Goal: Task Accomplishment & Management: Manage account settings

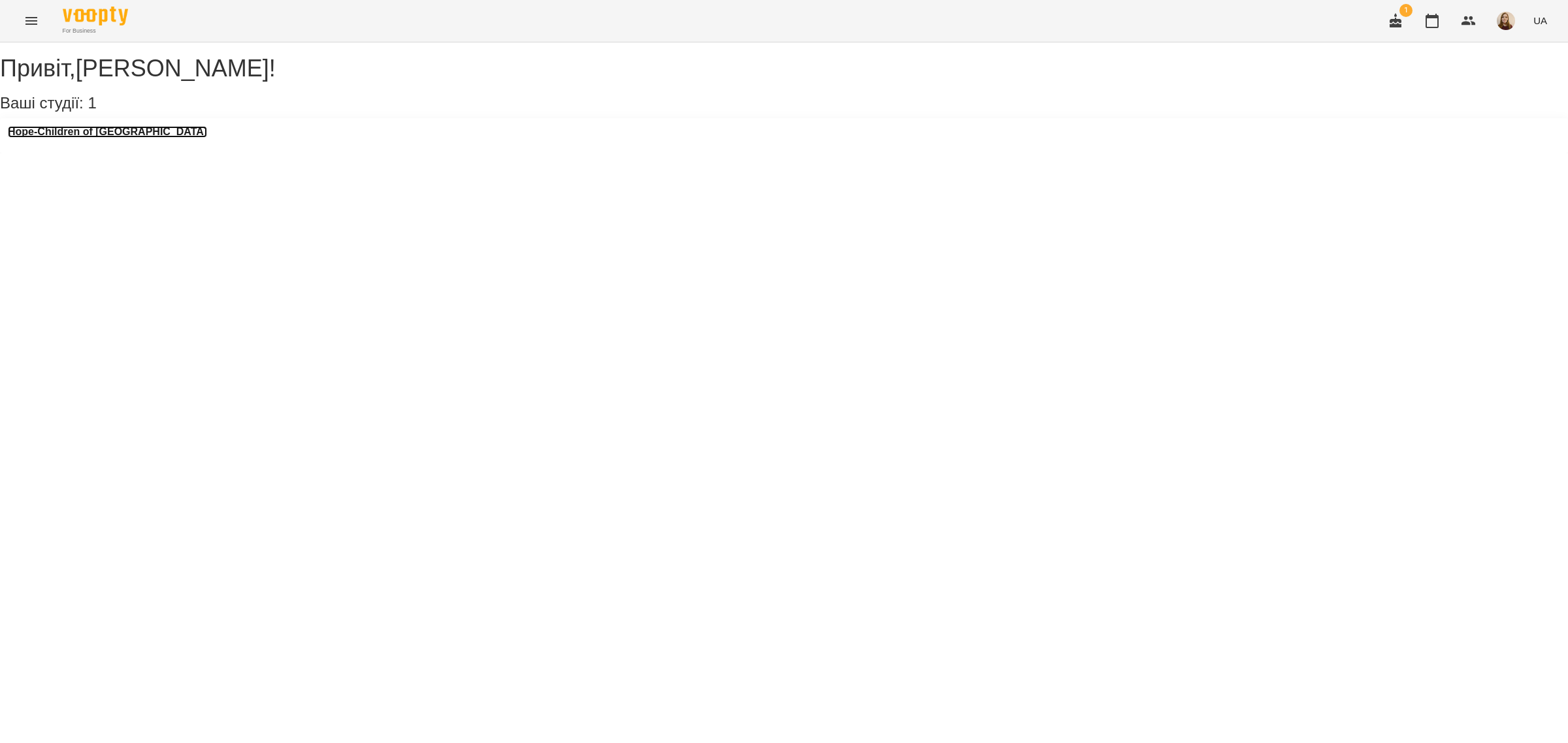
click at [107, 138] on h3 "Hope-Children of [GEOGRAPHIC_DATA]" at bounding box center [107, 132] width 199 height 11
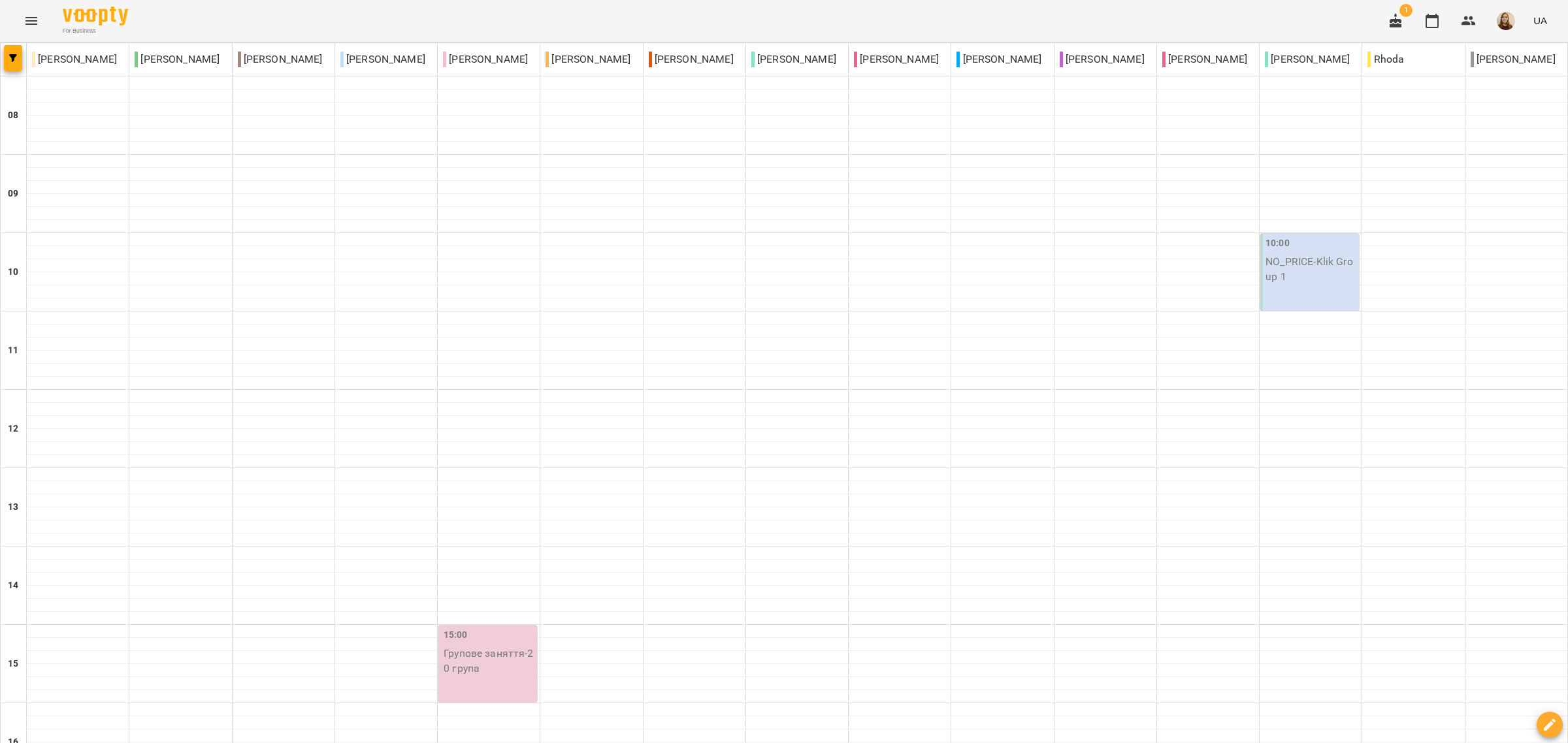
click at [1393, 28] on icon "button" at bounding box center [1395, 21] width 15 height 15
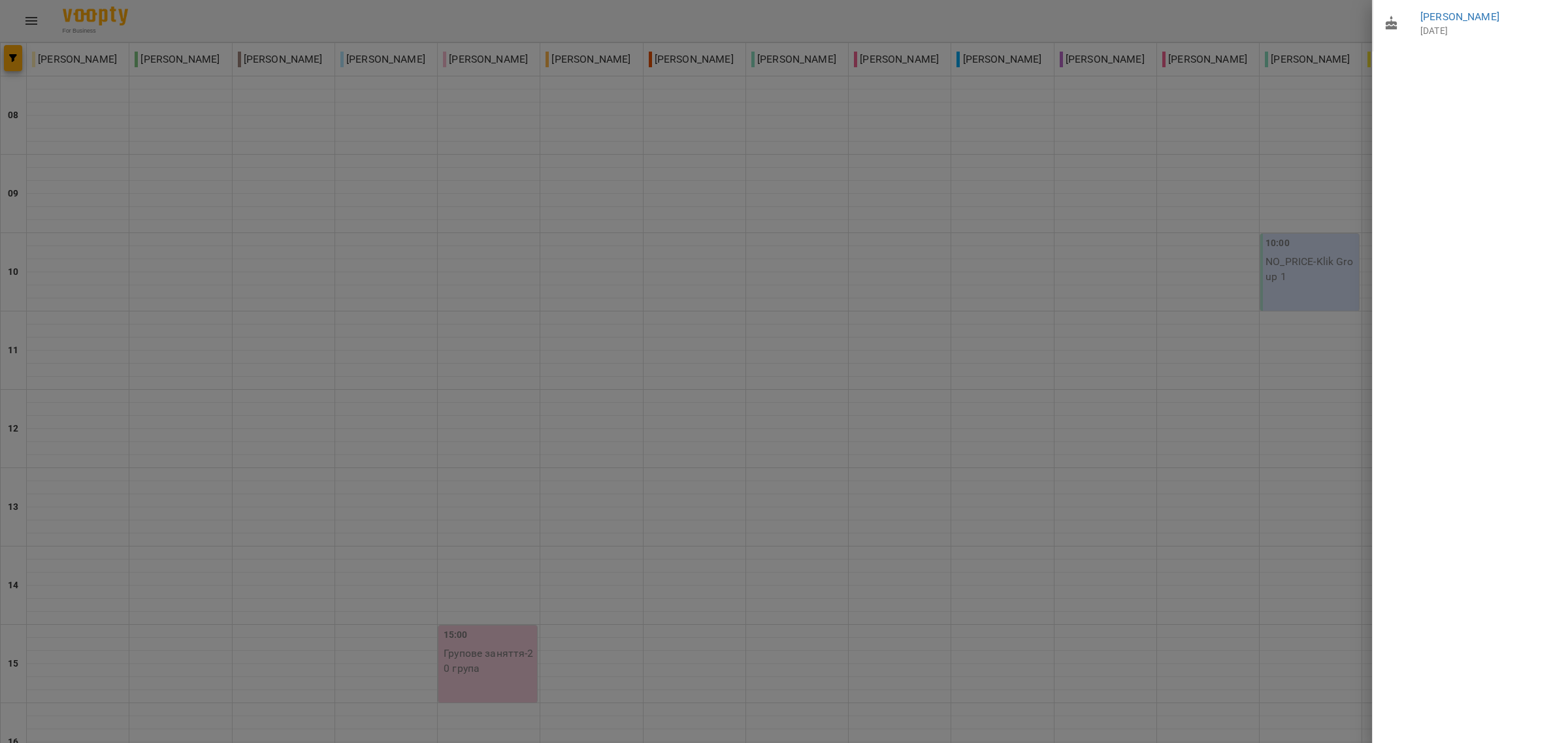
click at [1082, 239] on div at bounding box center [784, 371] width 1568 height 743
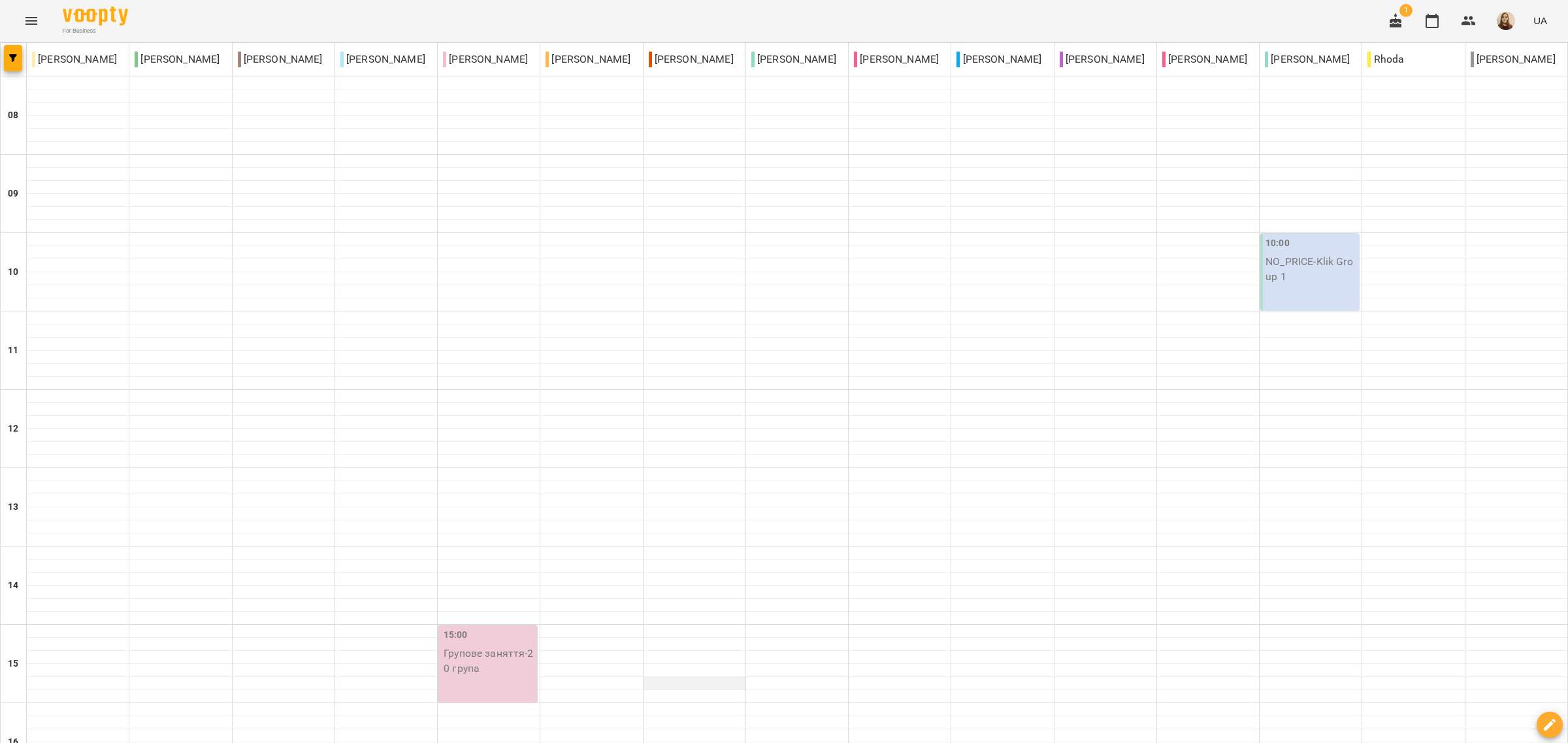
scroll to position [408, 0]
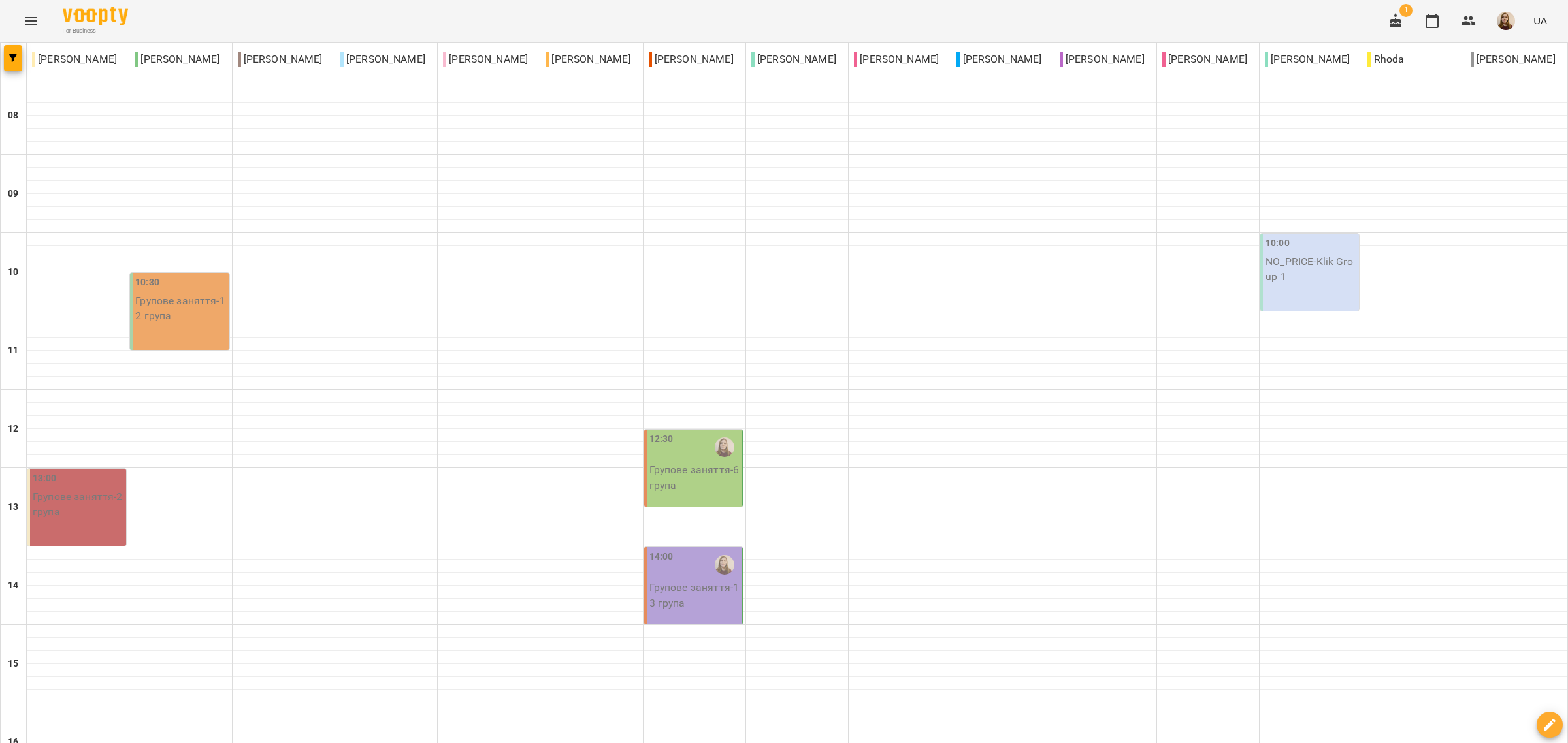
click at [690, 471] on p "Групове заняття - 6 група" at bounding box center [694, 478] width 90 height 30
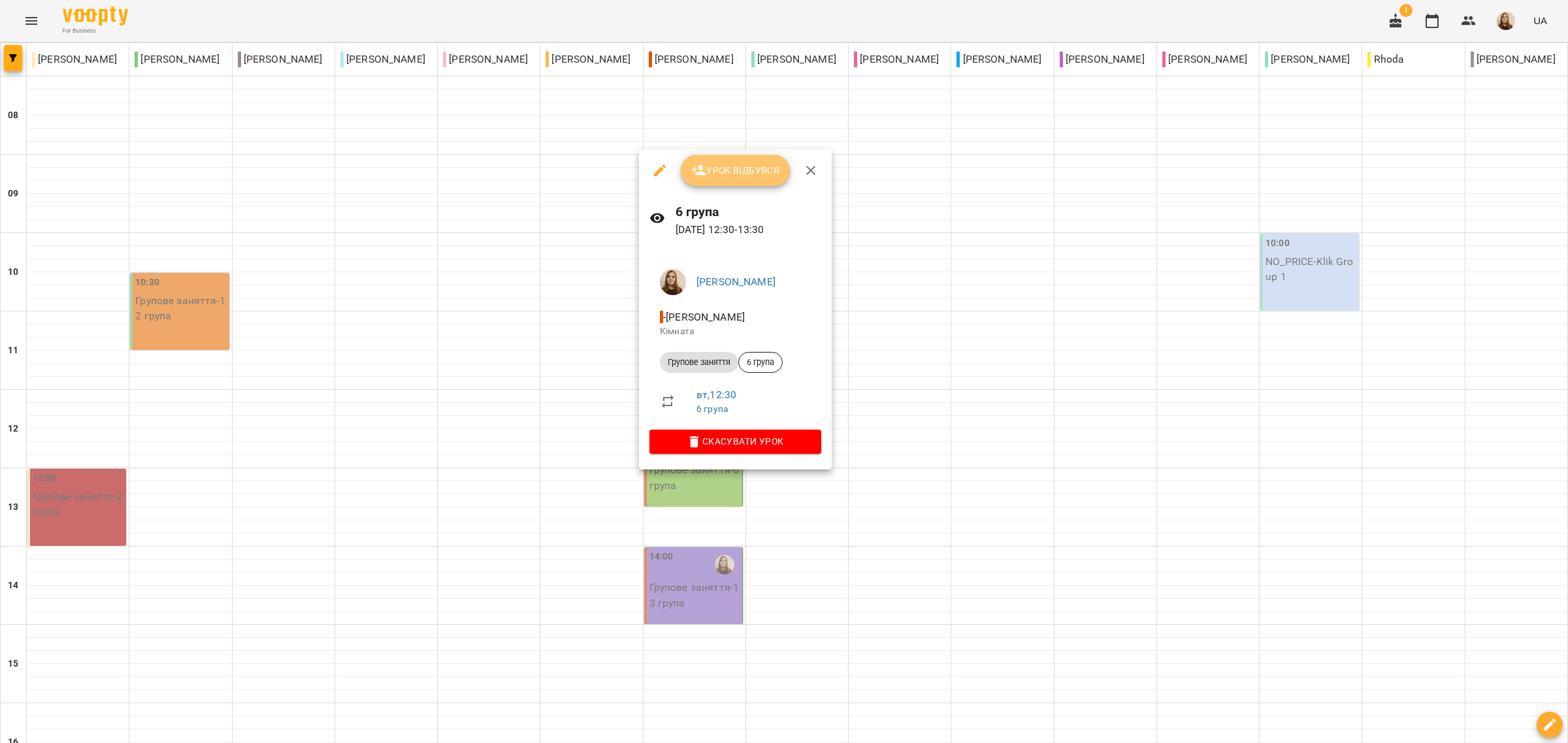
click at [743, 167] on span "Урок відбувся" at bounding box center [735, 170] width 88 height 15
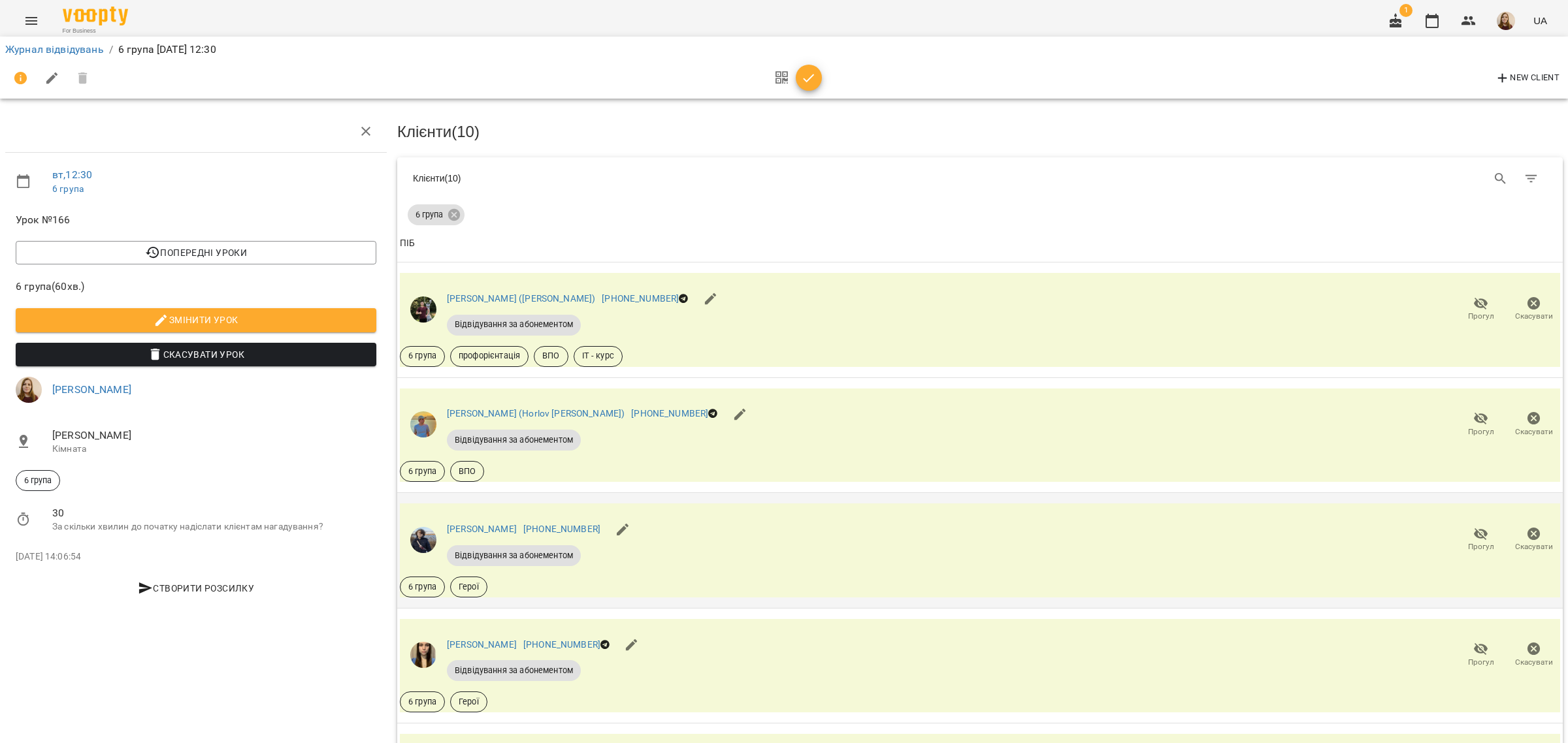
scroll to position [408, 0]
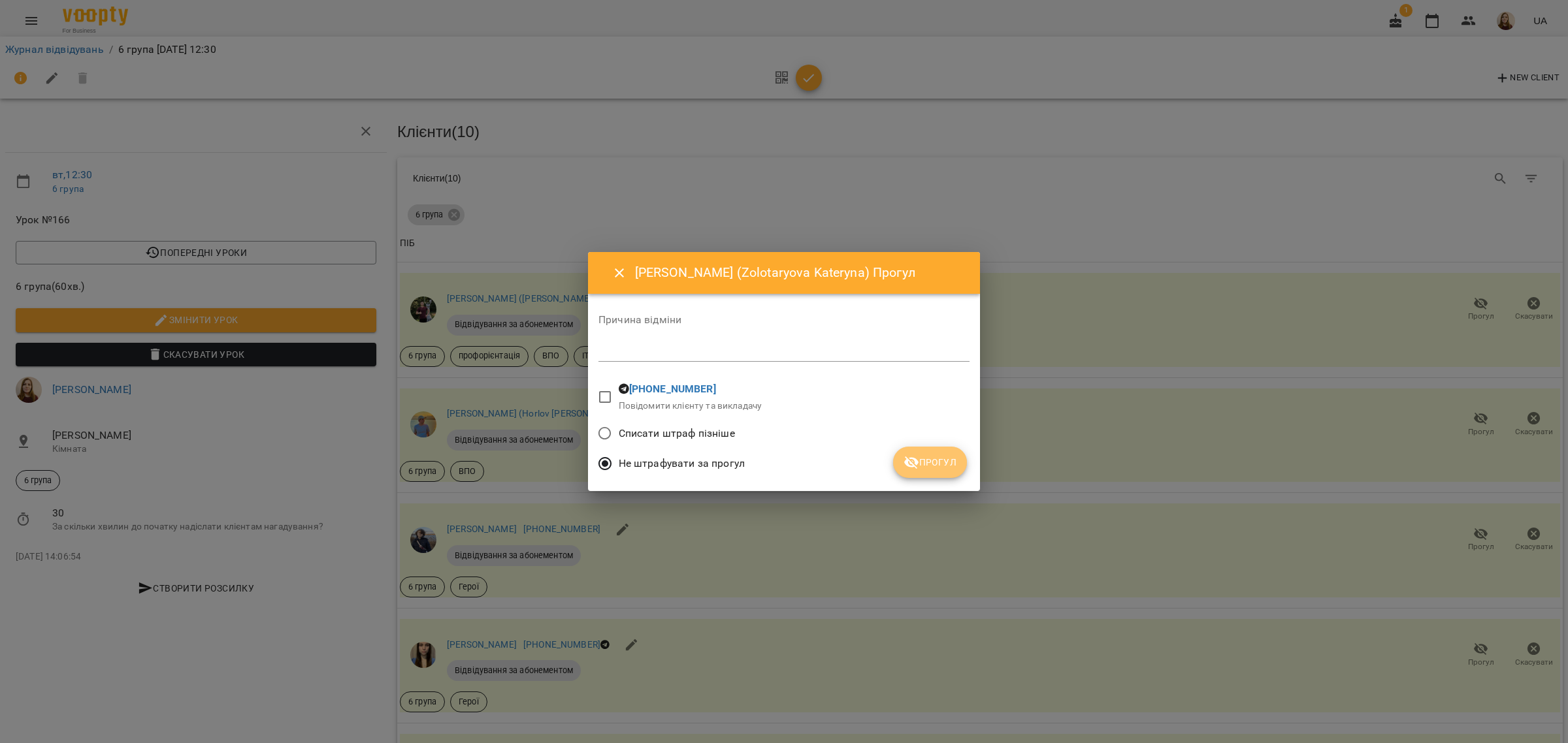
click at [941, 467] on span "Прогул" at bounding box center [930, 462] width 53 height 15
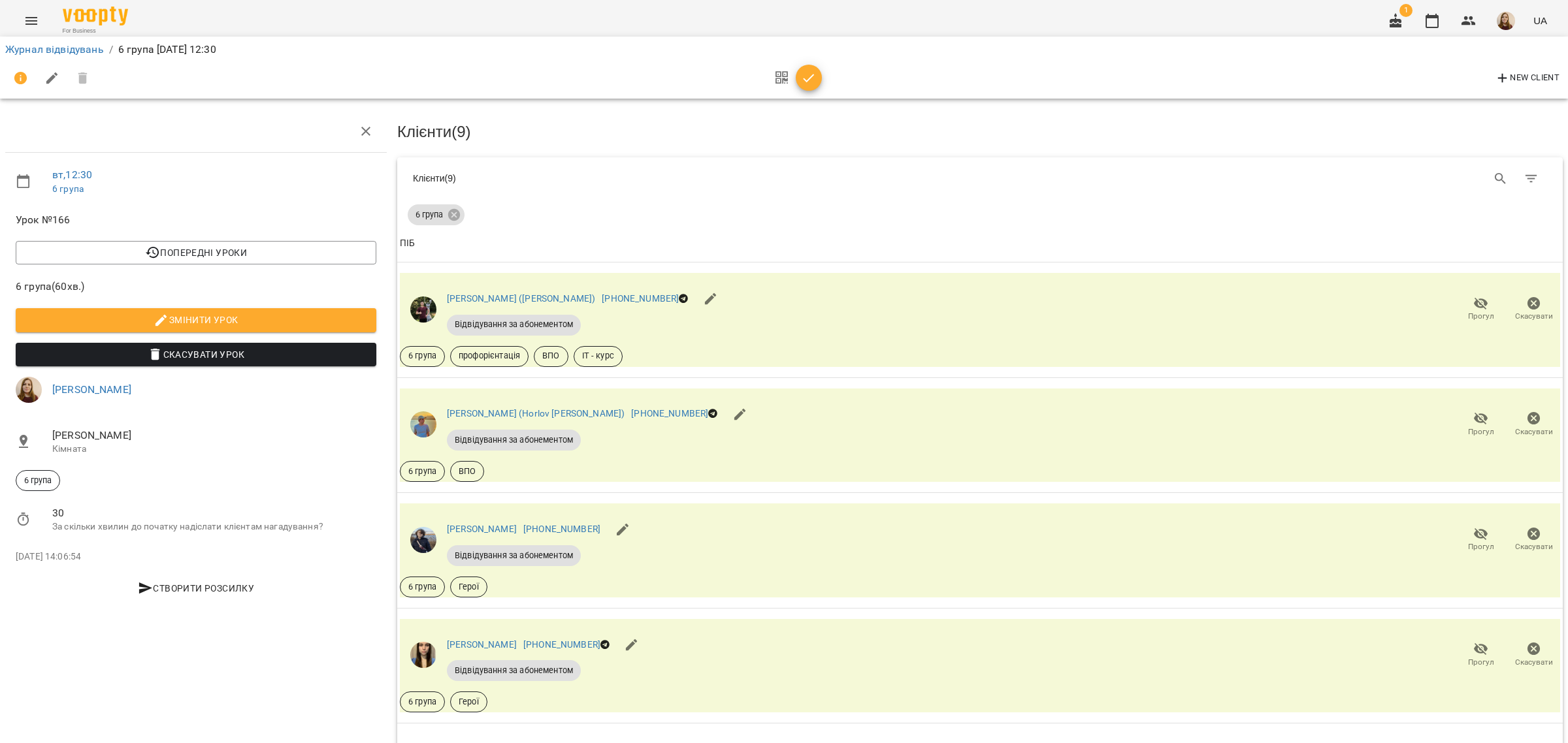
scroll to position [572, 0]
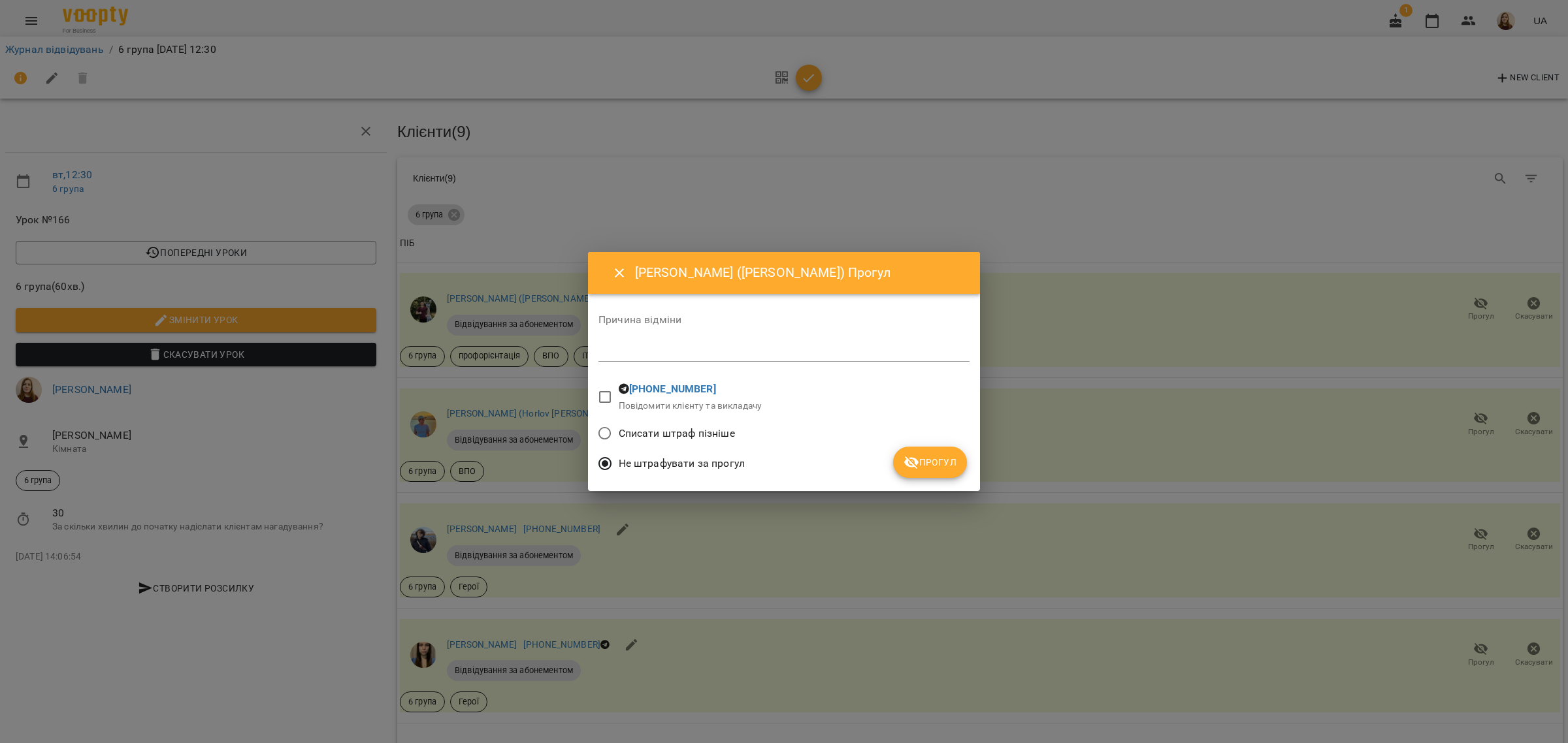
click at [932, 463] on span "Прогул" at bounding box center [930, 462] width 53 height 15
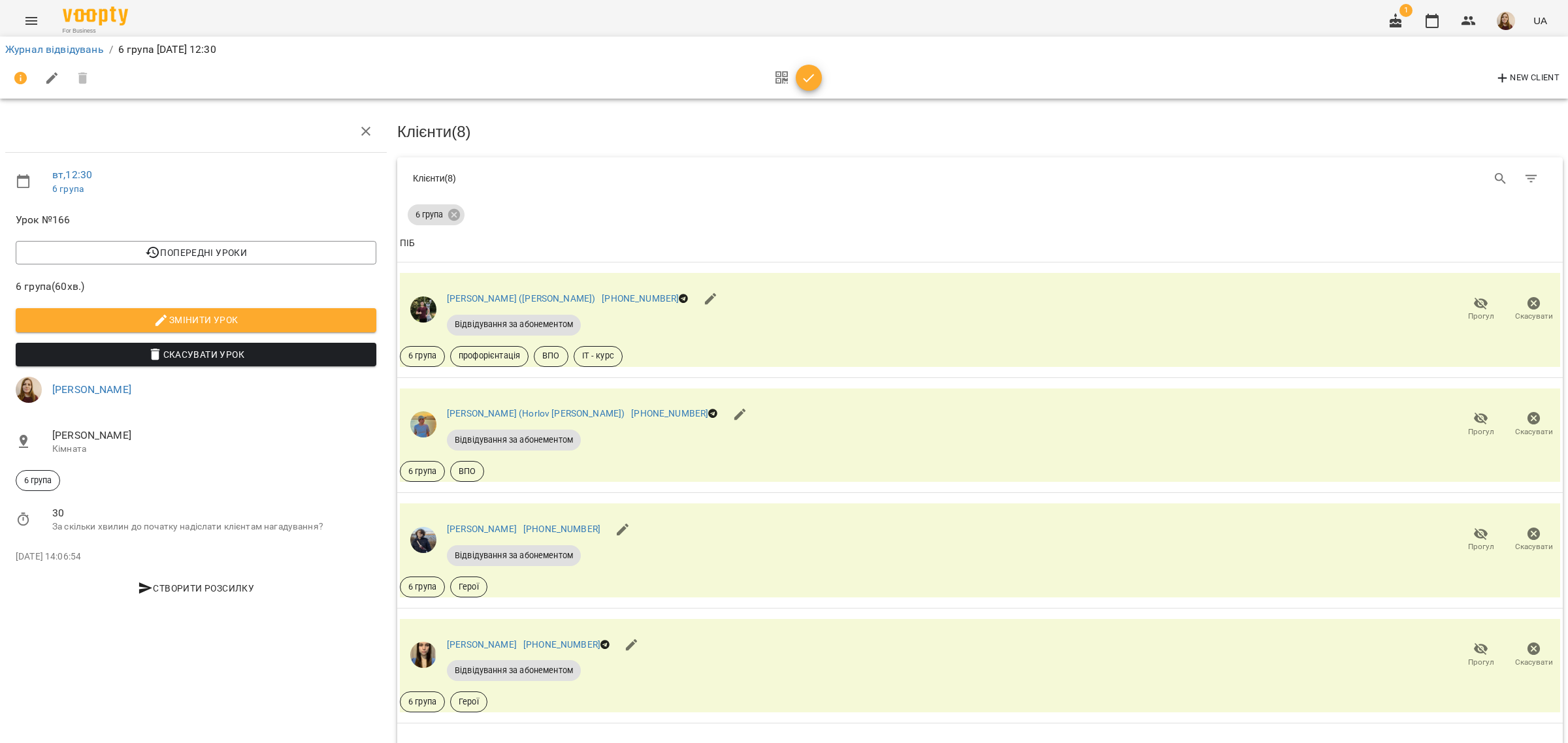
scroll to position [733, 0]
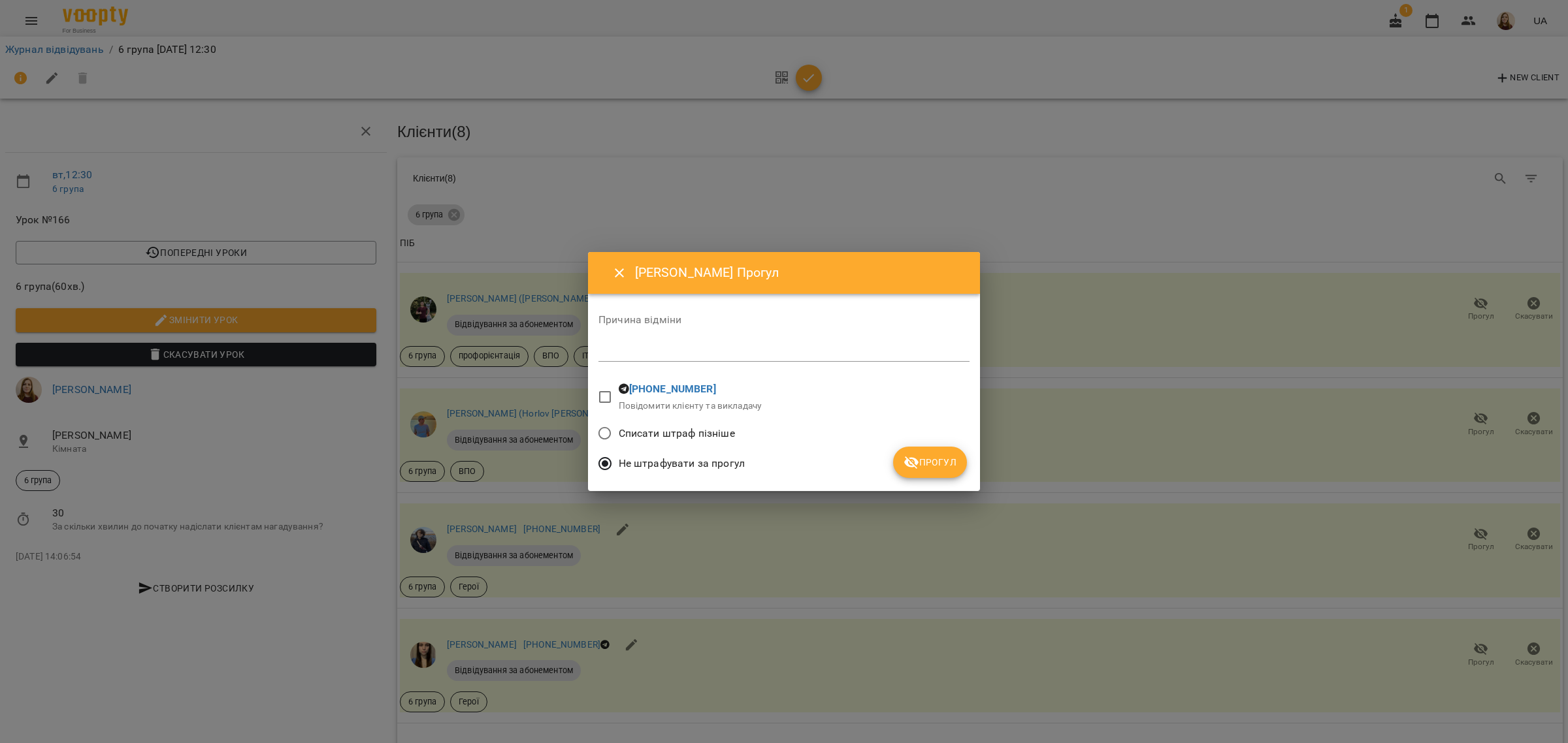
click at [924, 460] on span "Прогул" at bounding box center [930, 462] width 53 height 15
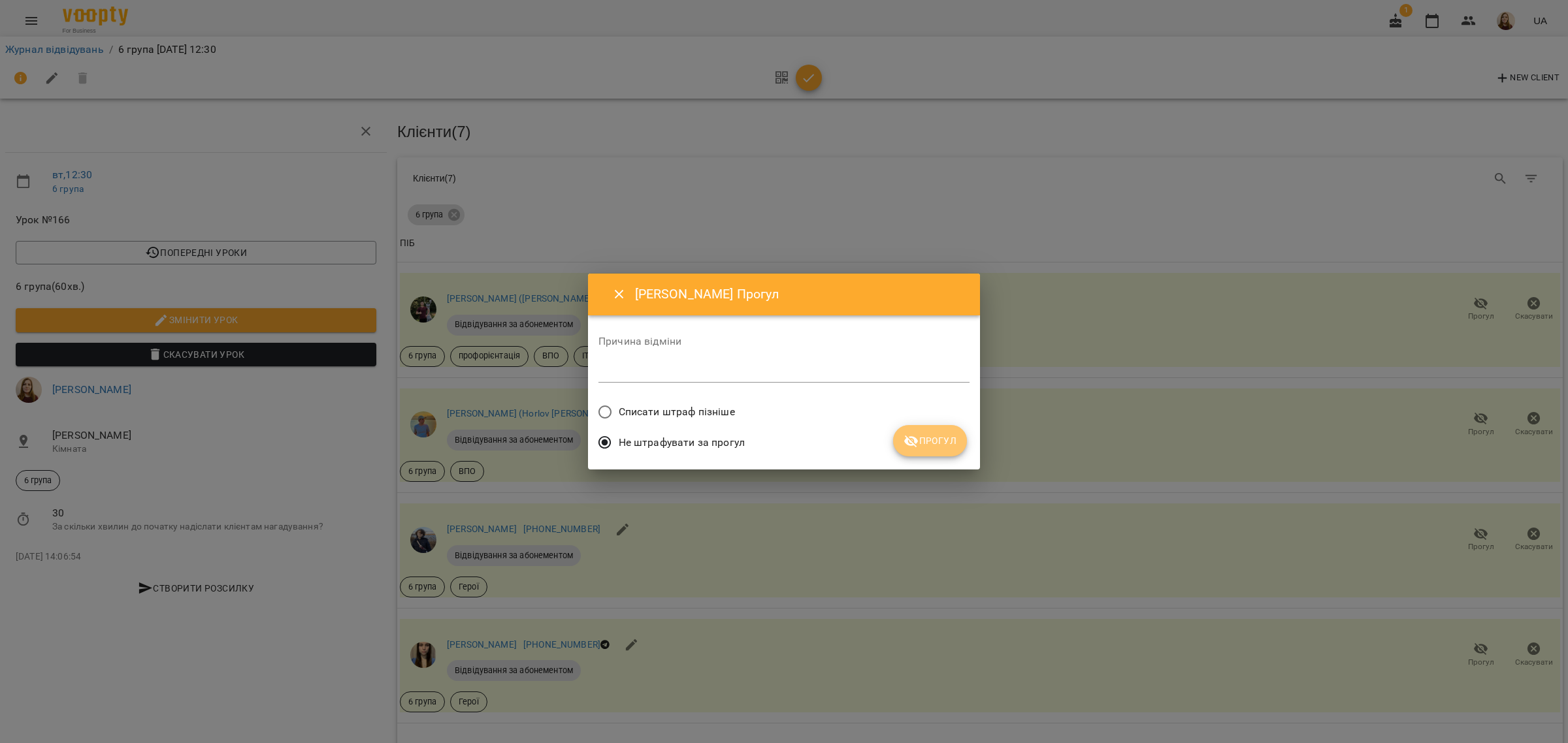
click at [935, 447] on span "Прогул" at bounding box center [930, 440] width 53 height 15
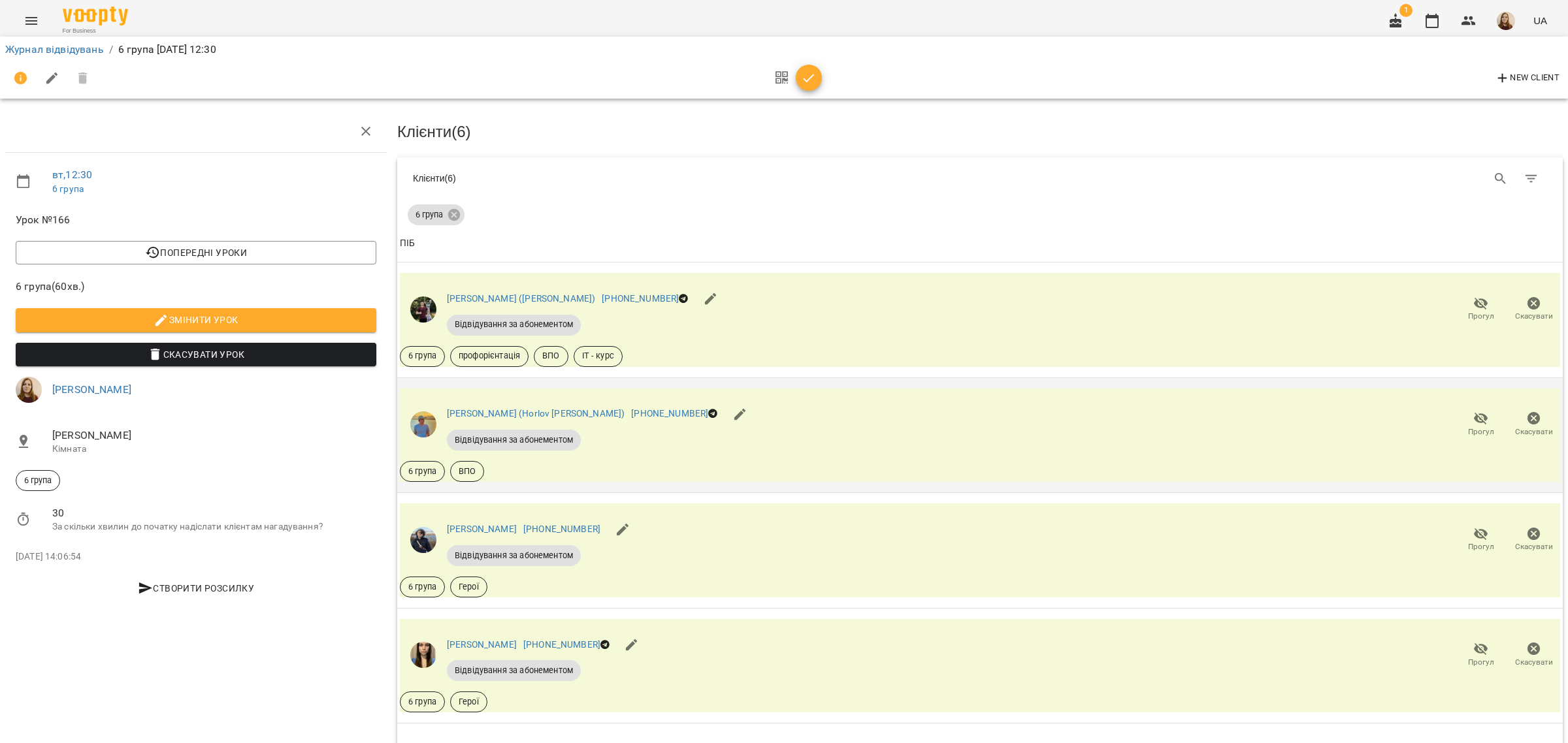
scroll to position [244, 0]
click at [816, 80] on span "button" at bounding box center [808, 78] width 26 height 15
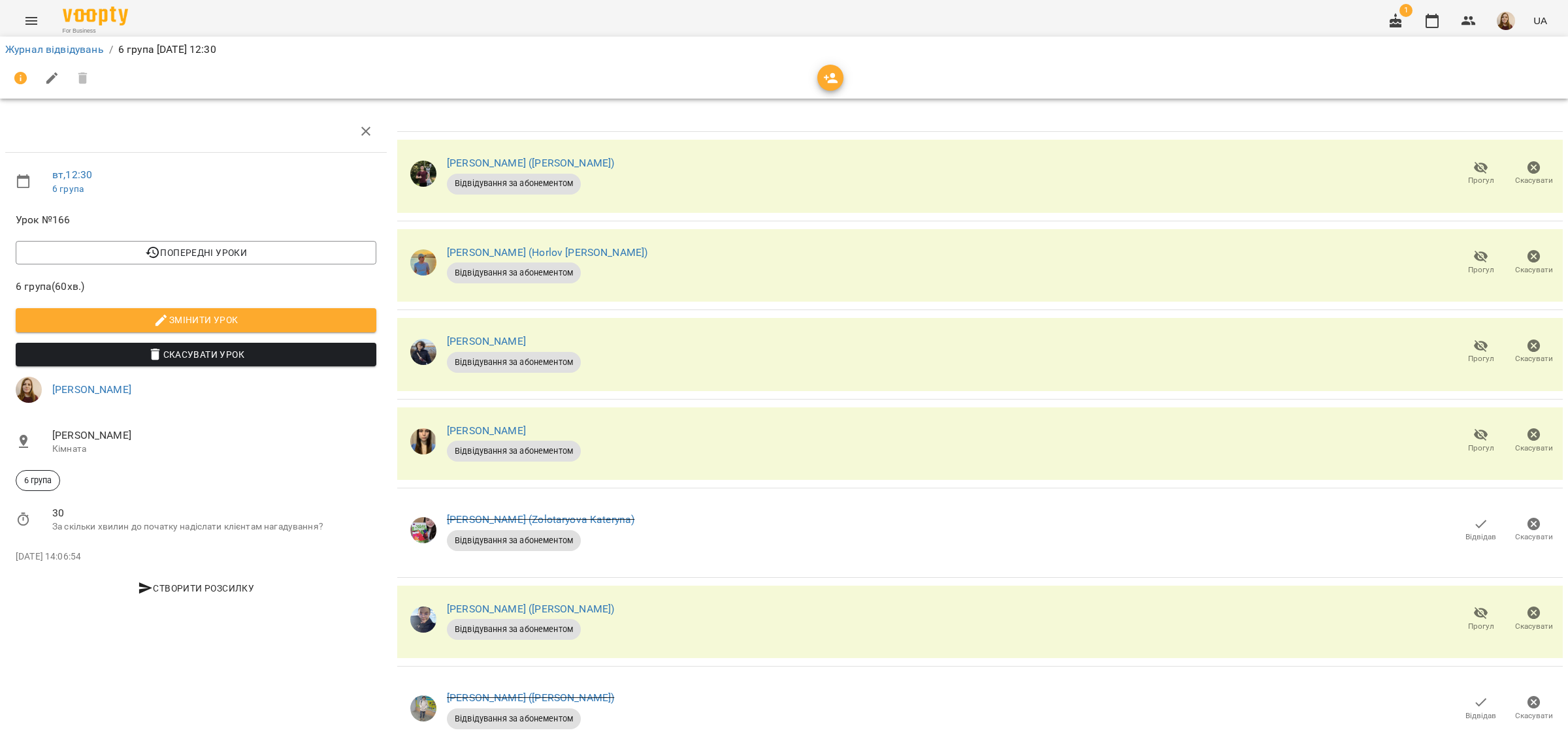
scroll to position [0, 0]
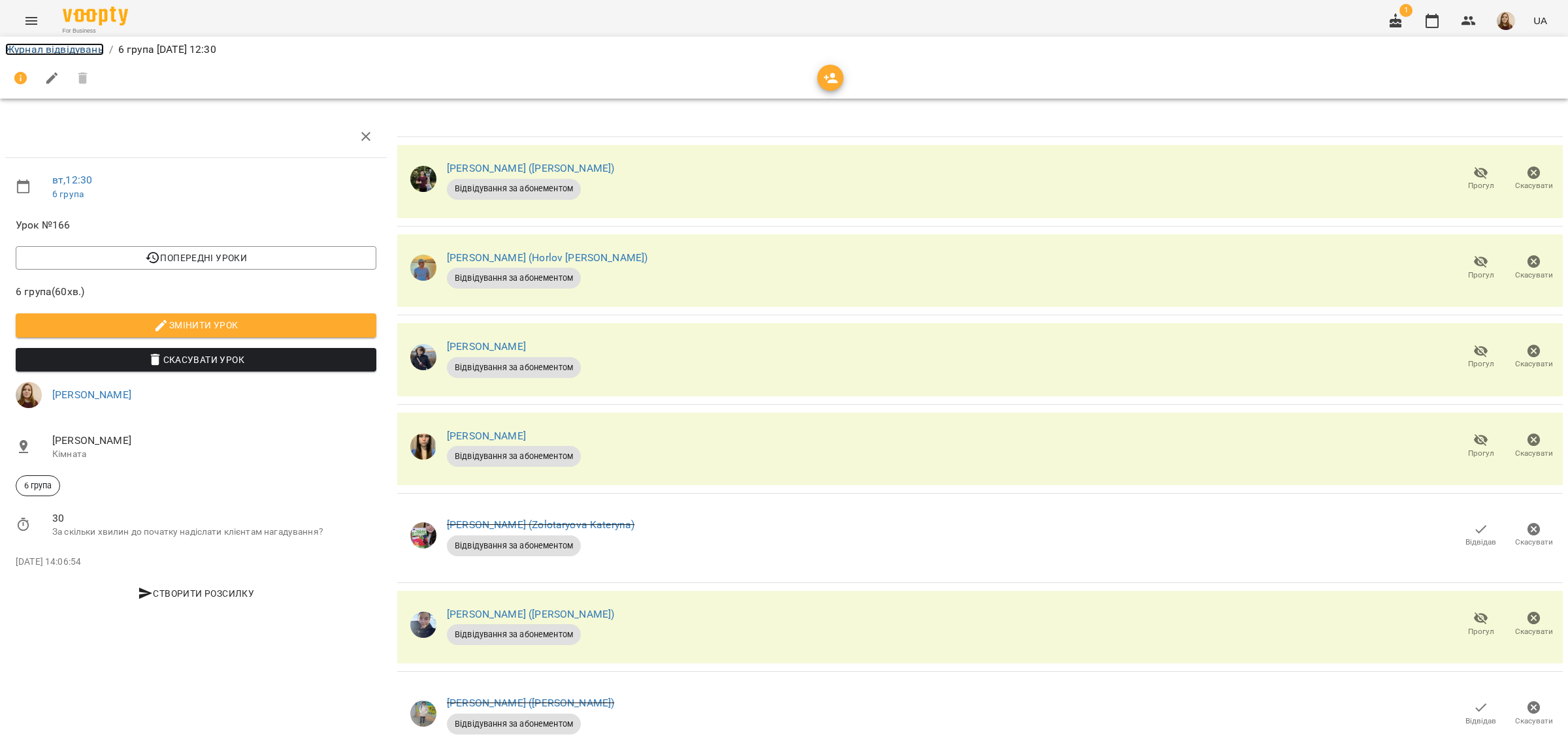
click at [33, 47] on link "Журнал відвідувань" at bounding box center [54, 49] width 99 height 12
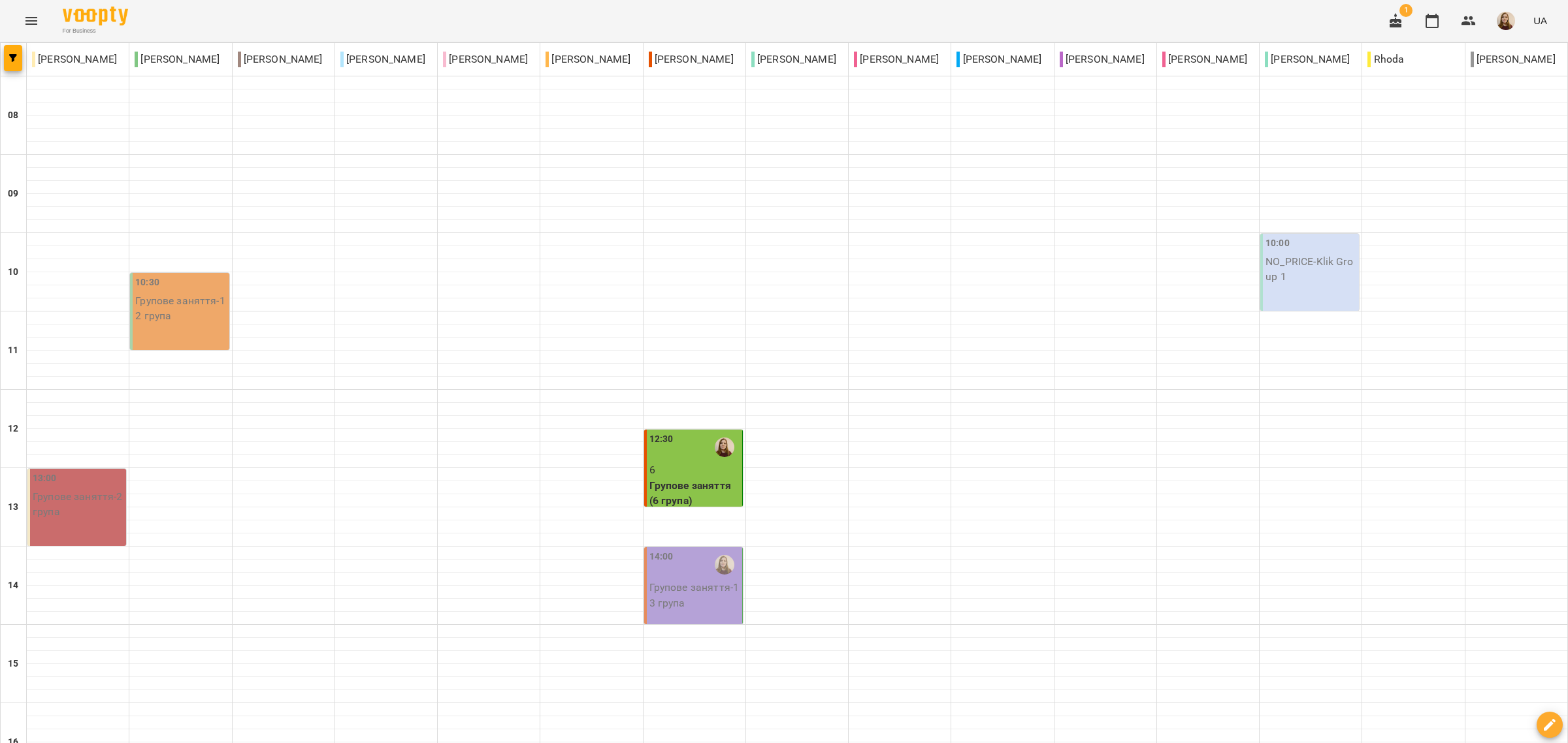
click at [671, 596] on p "Групове заняття - 13 група" at bounding box center [694, 596] width 90 height 30
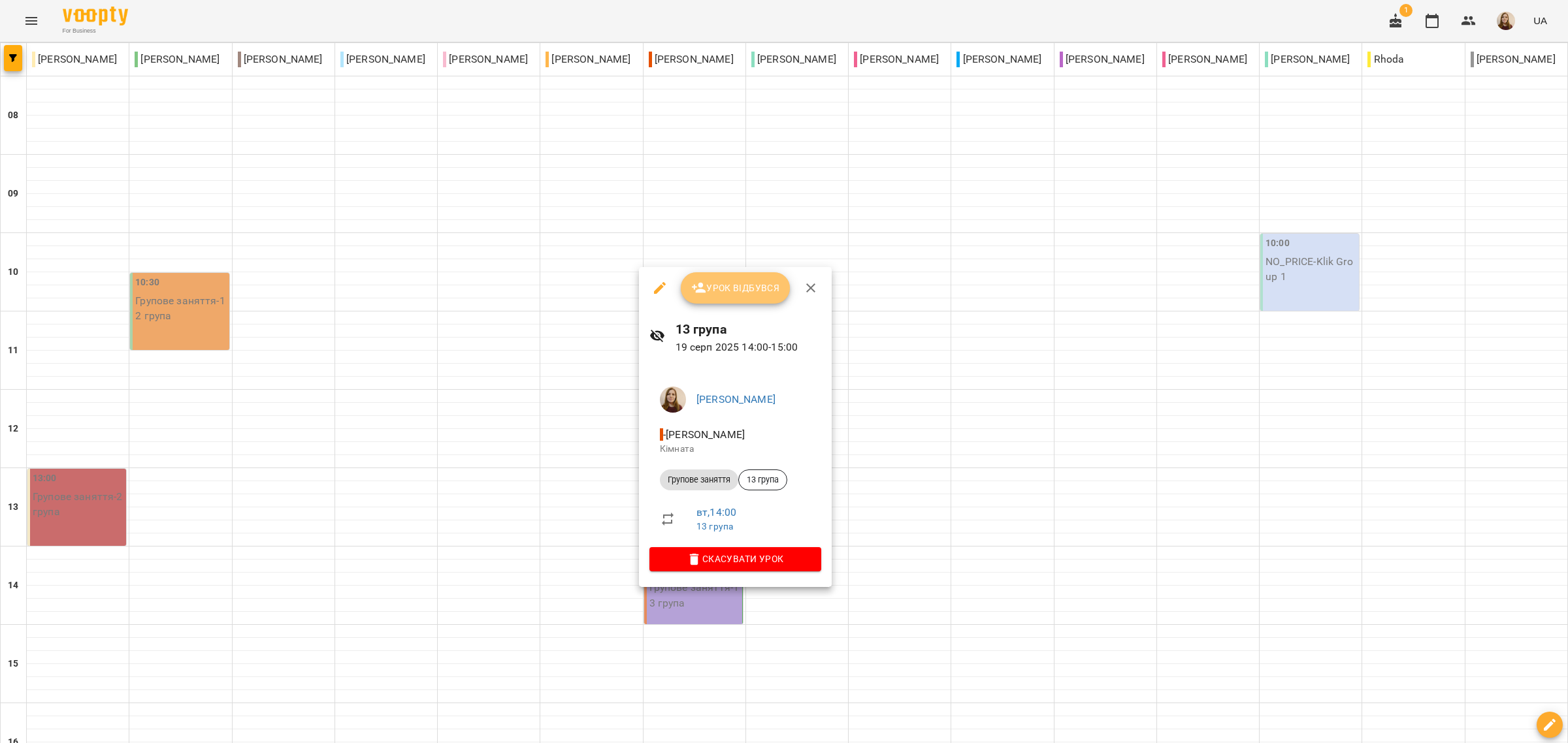
click at [717, 289] on span "Урок відбувся" at bounding box center [735, 288] width 88 height 15
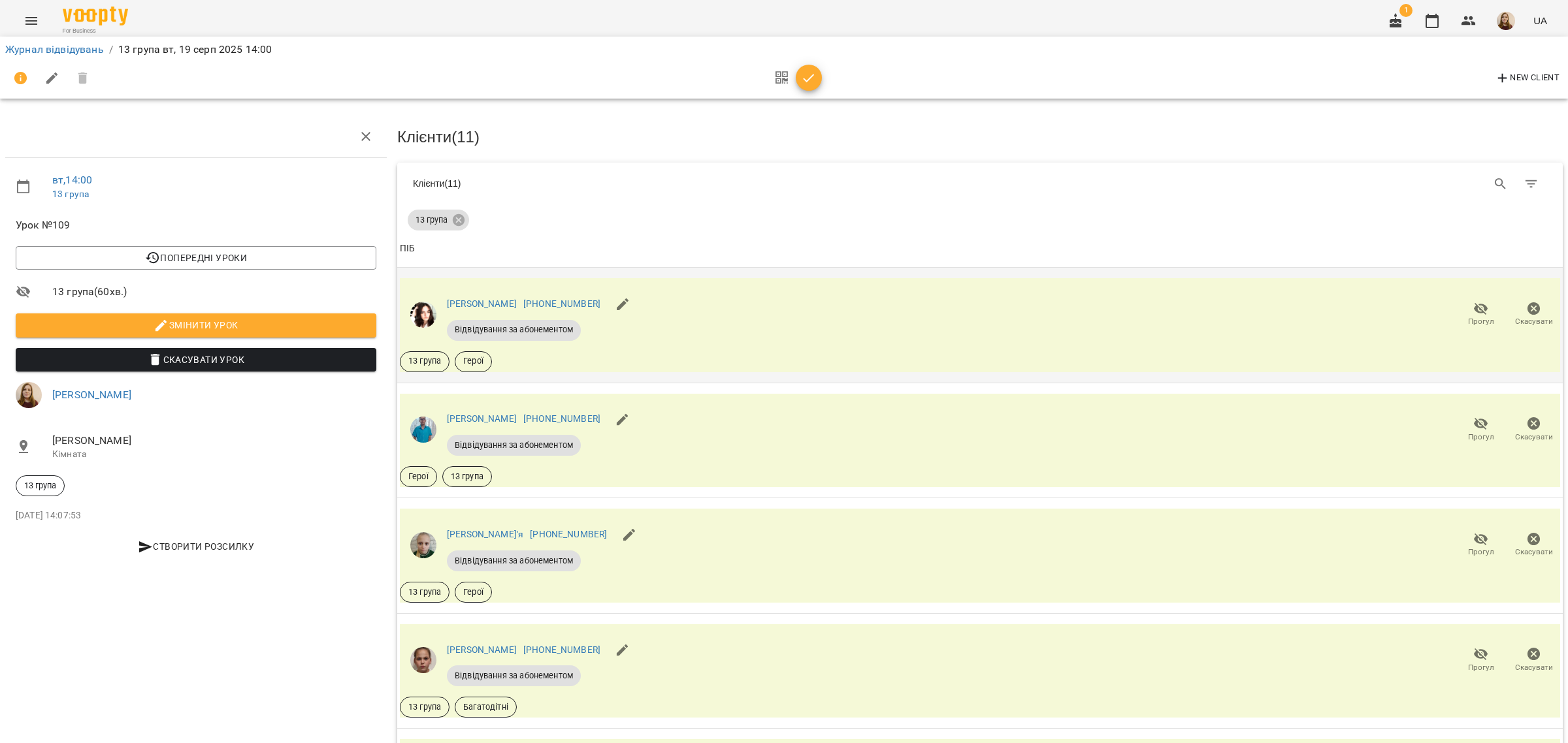
scroll to position [82, 0]
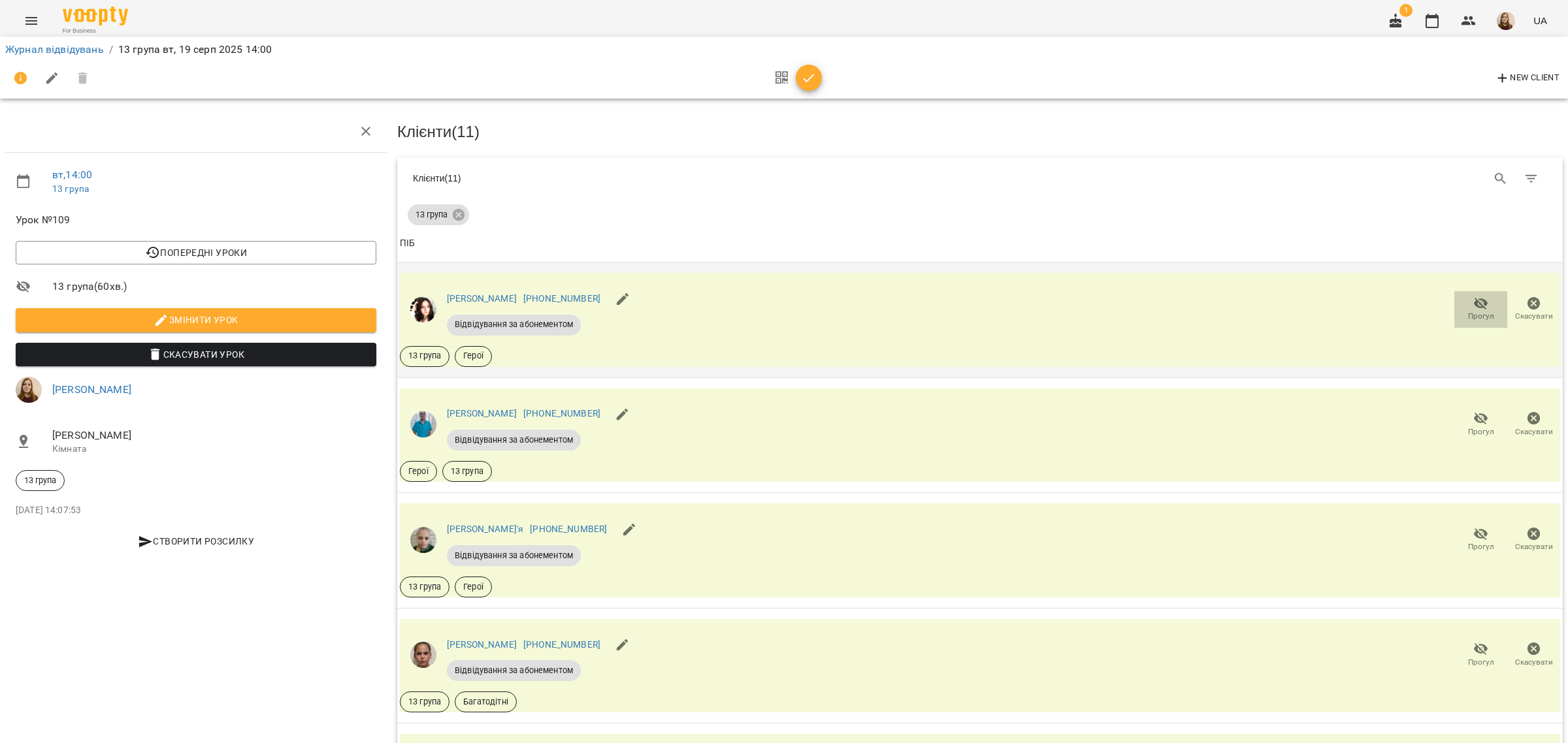
click at [1477, 296] on span "Прогул" at bounding box center [1480, 308] width 37 height 26
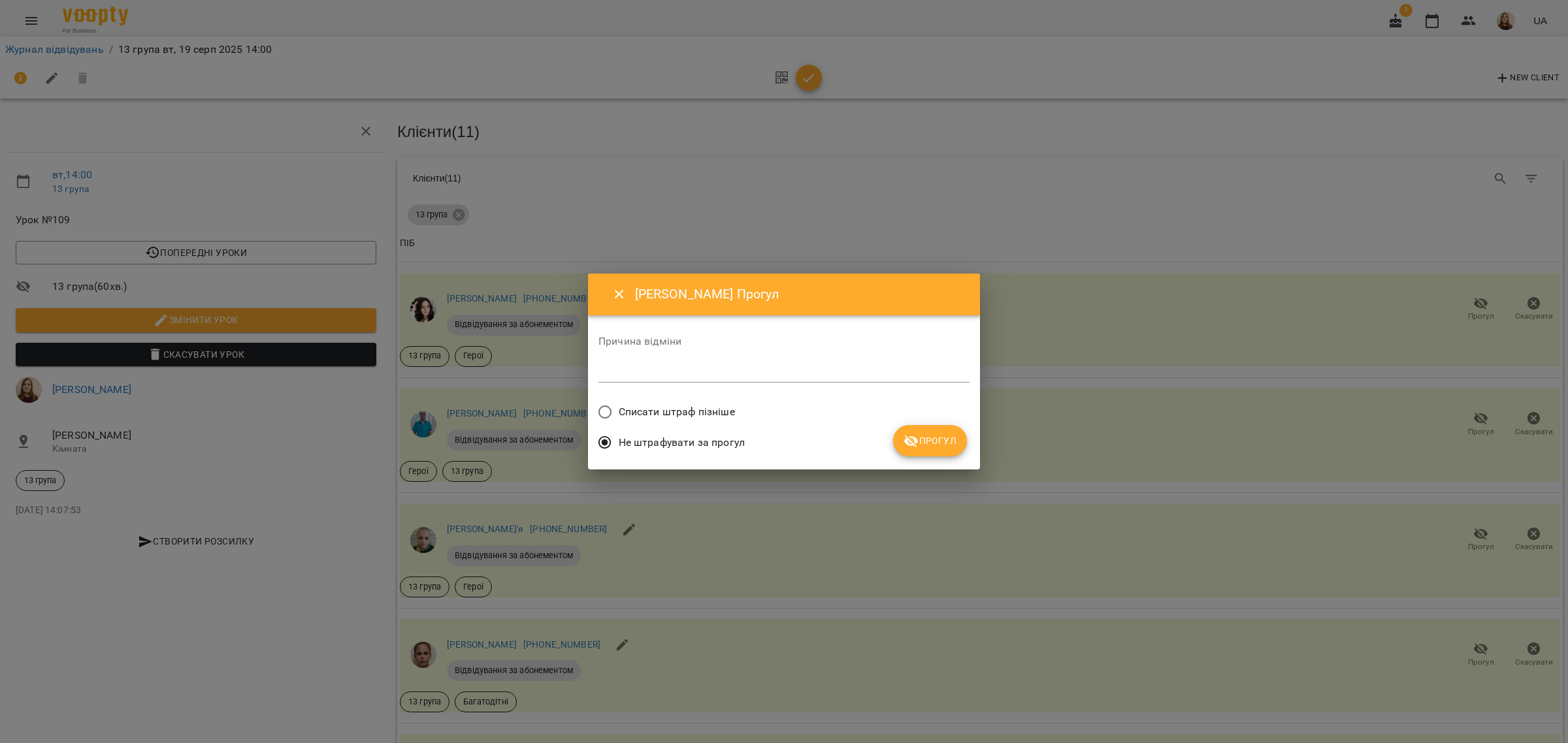
click at [950, 439] on span "Прогул" at bounding box center [930, 440] width 53 height 15
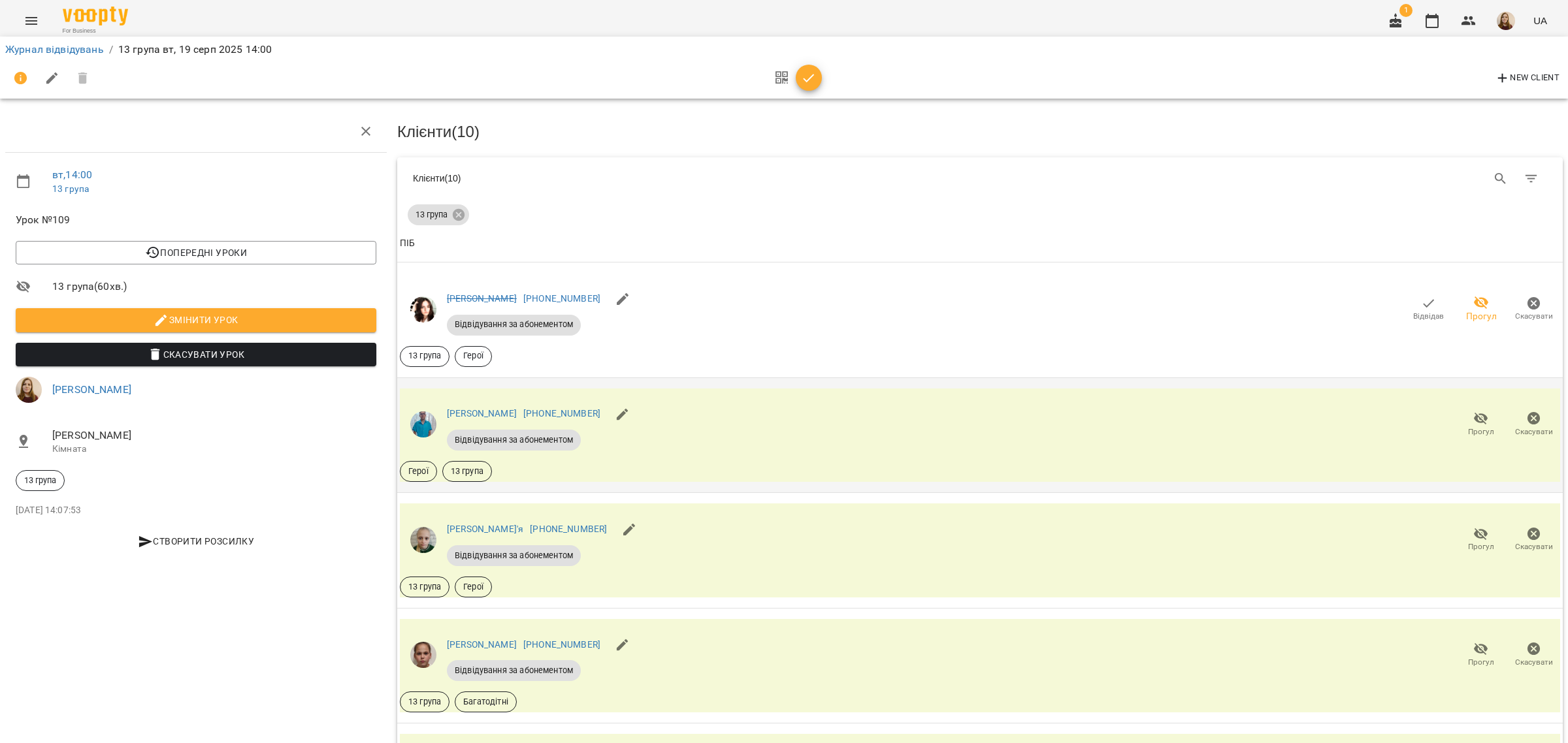
click at [1473, 411] on icon "button" at bounding box center [1480, 419] width 15 height 15
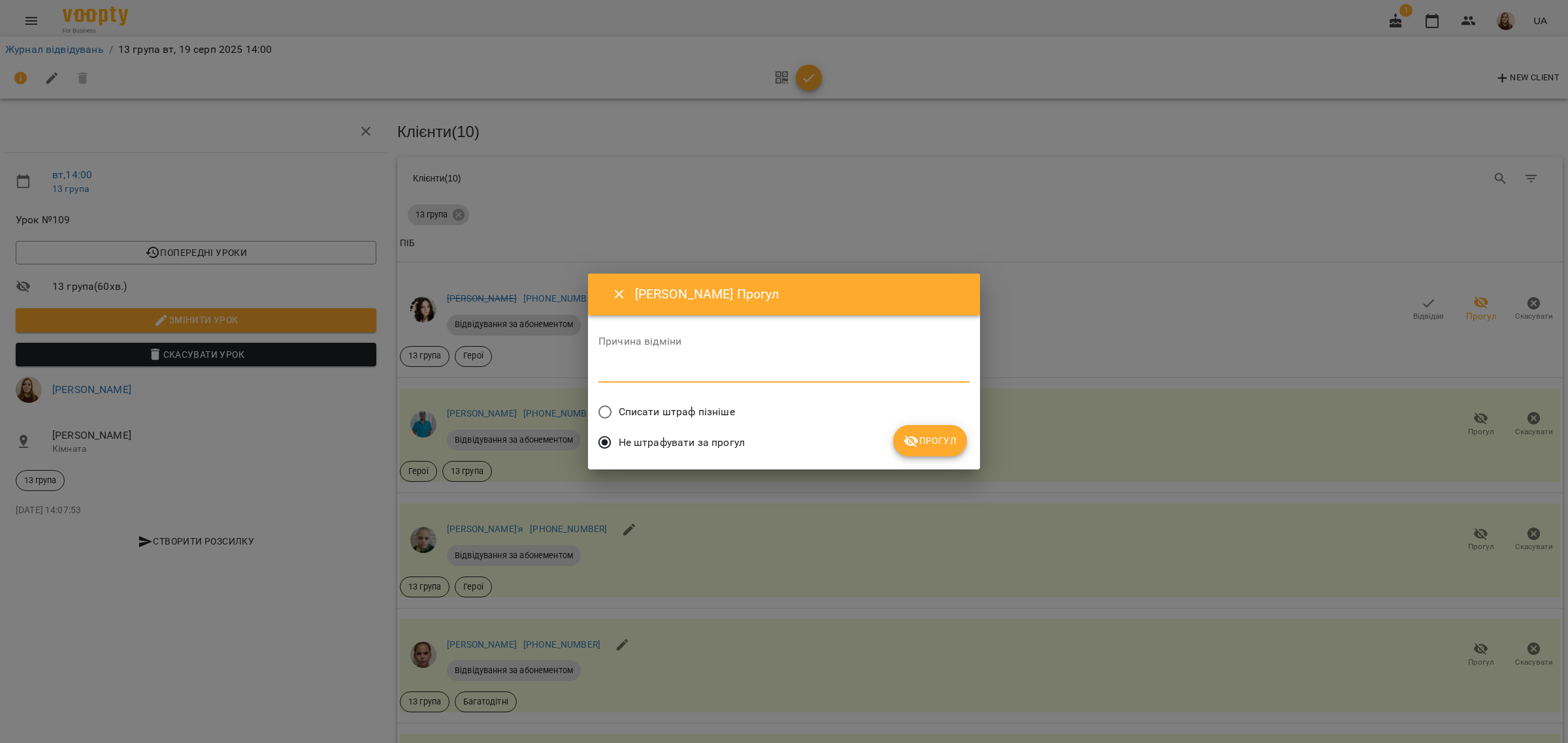
click at [812, 367] on textarea at bounding box center [784, 371] width 371 height 12
type textarea "**********"
click at [926, 441] on span "Прогул" at bounding box center [930, 440] width 53 height 15
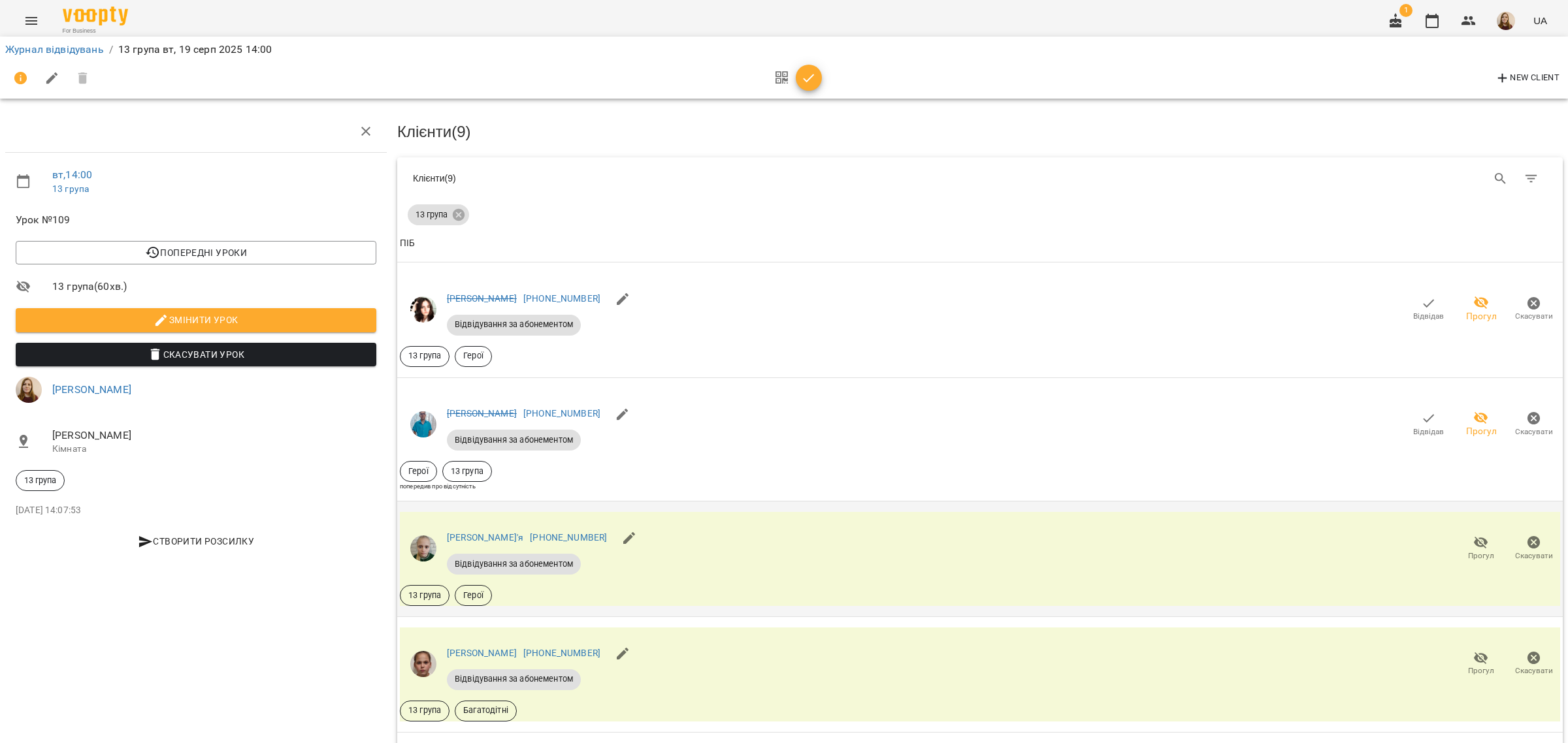
scroll to position [164, 0]
click at [1473, 535] on icon "button" at bounding box center [1480, 542] width 15 height 15
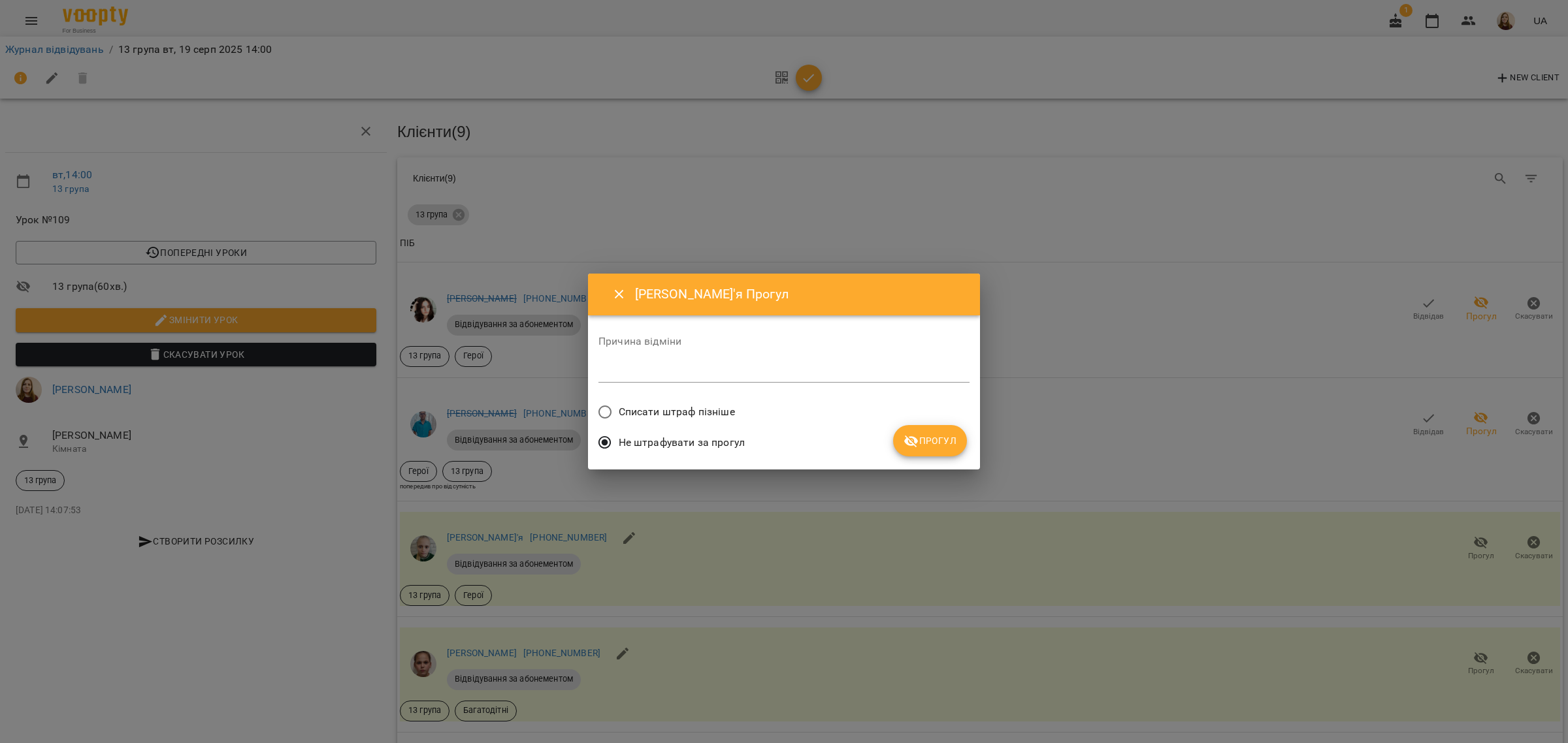
click at [909, 437] on icon "submit" at bounding box center [911, 441] width 15 height 15
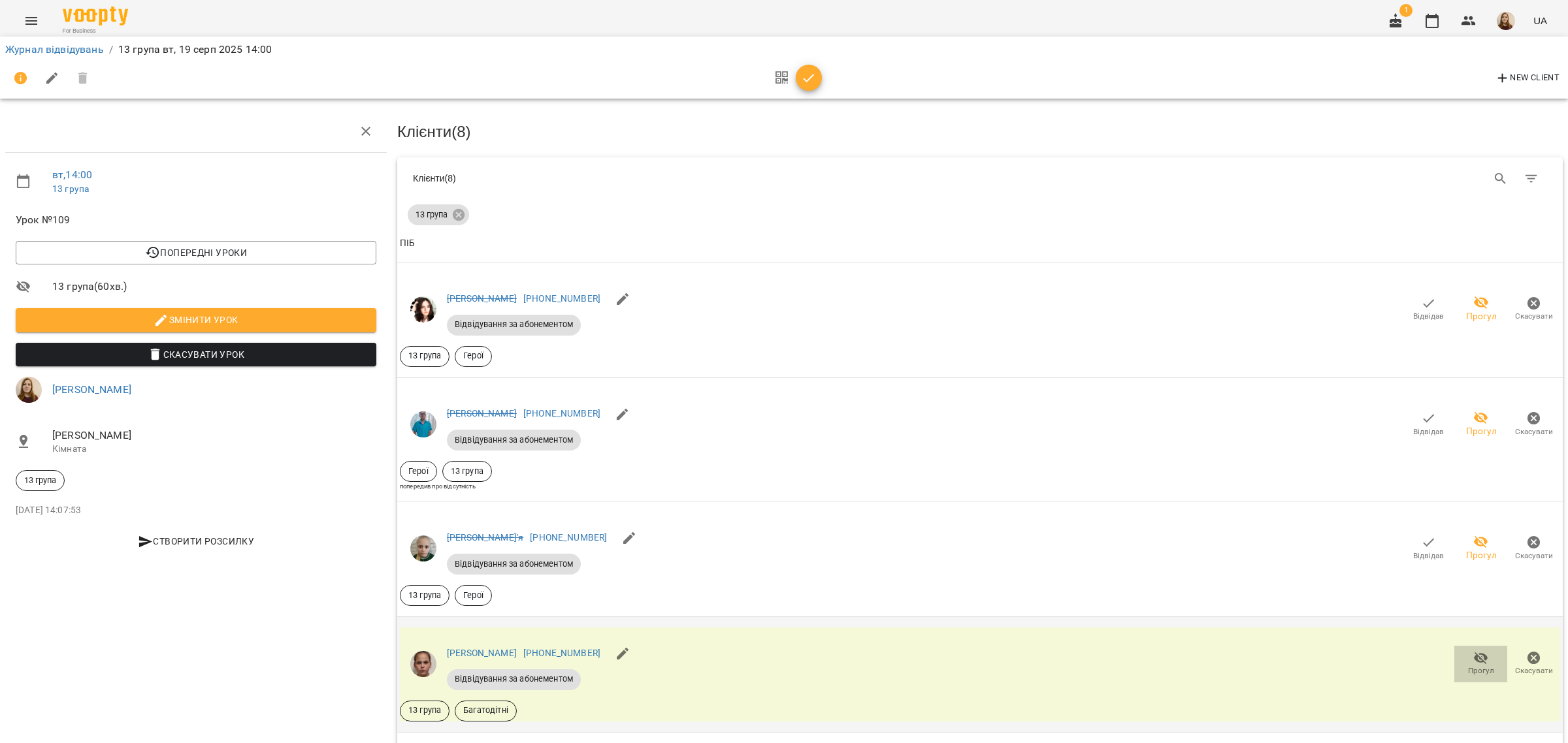
click at [1473, 651] on icon "button" at bounding box center [1480, 658] width 15 height 15
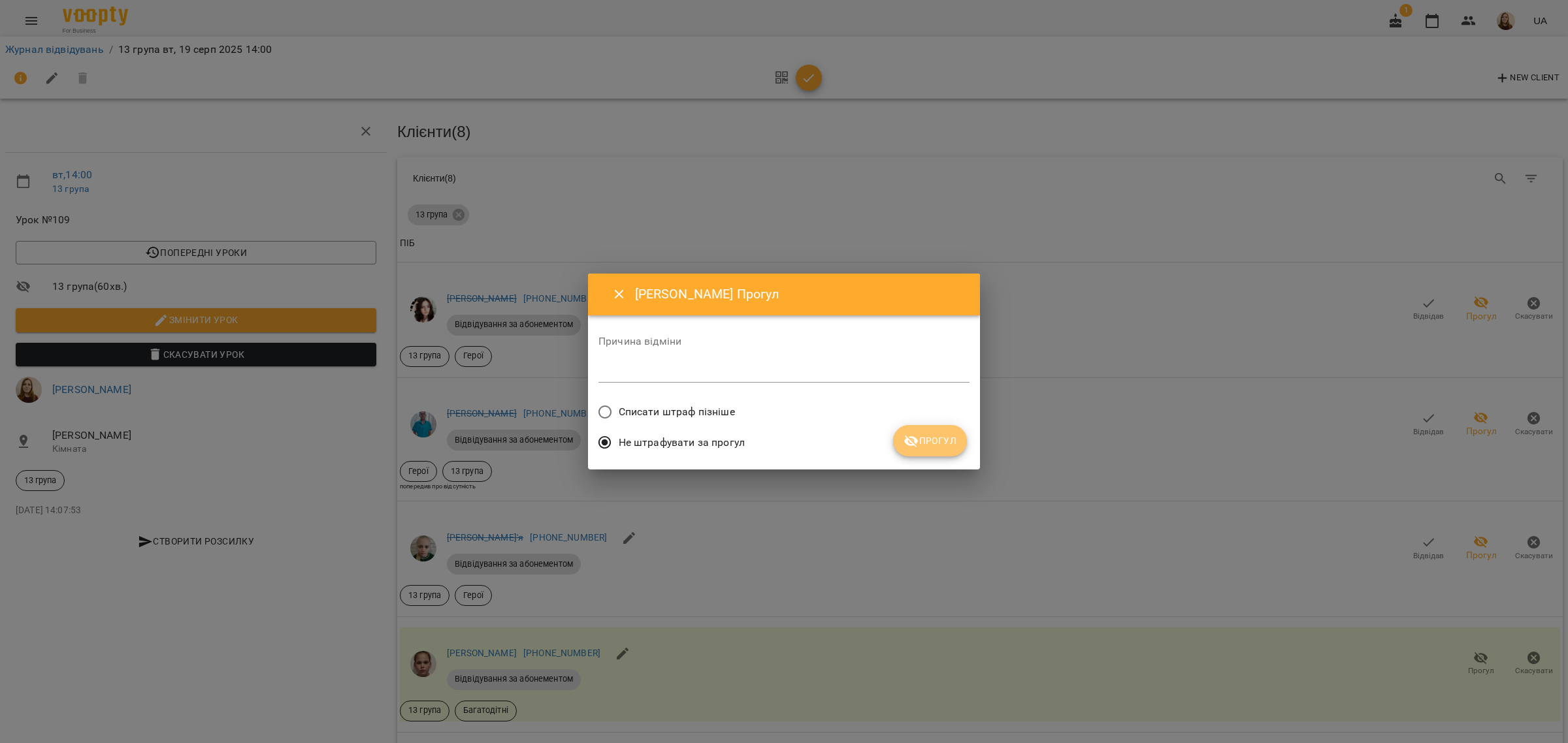
click at [935, 439] on span "Прогул" at bounding box center [930, 440] width 53 height 15
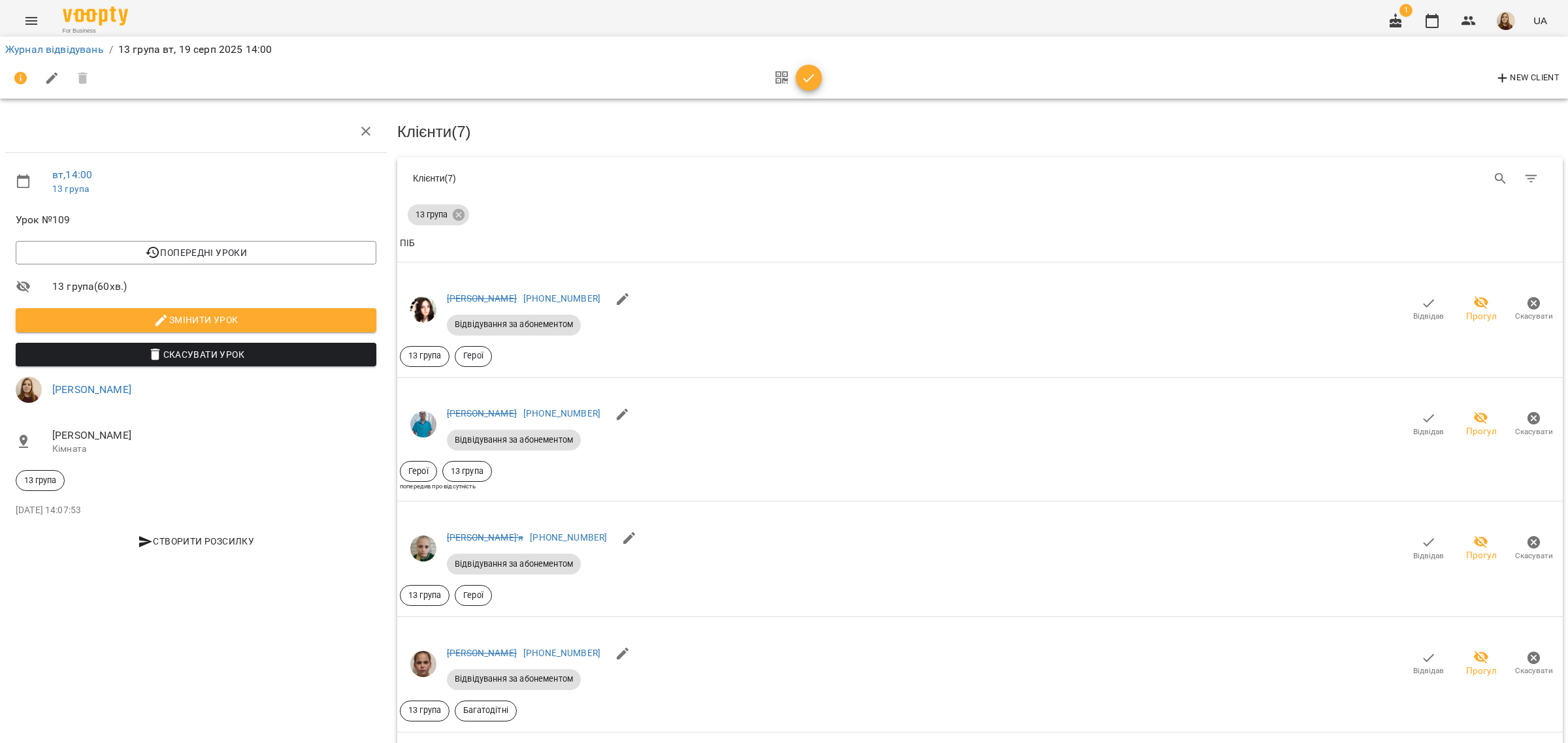
scroll to position [244, 0]
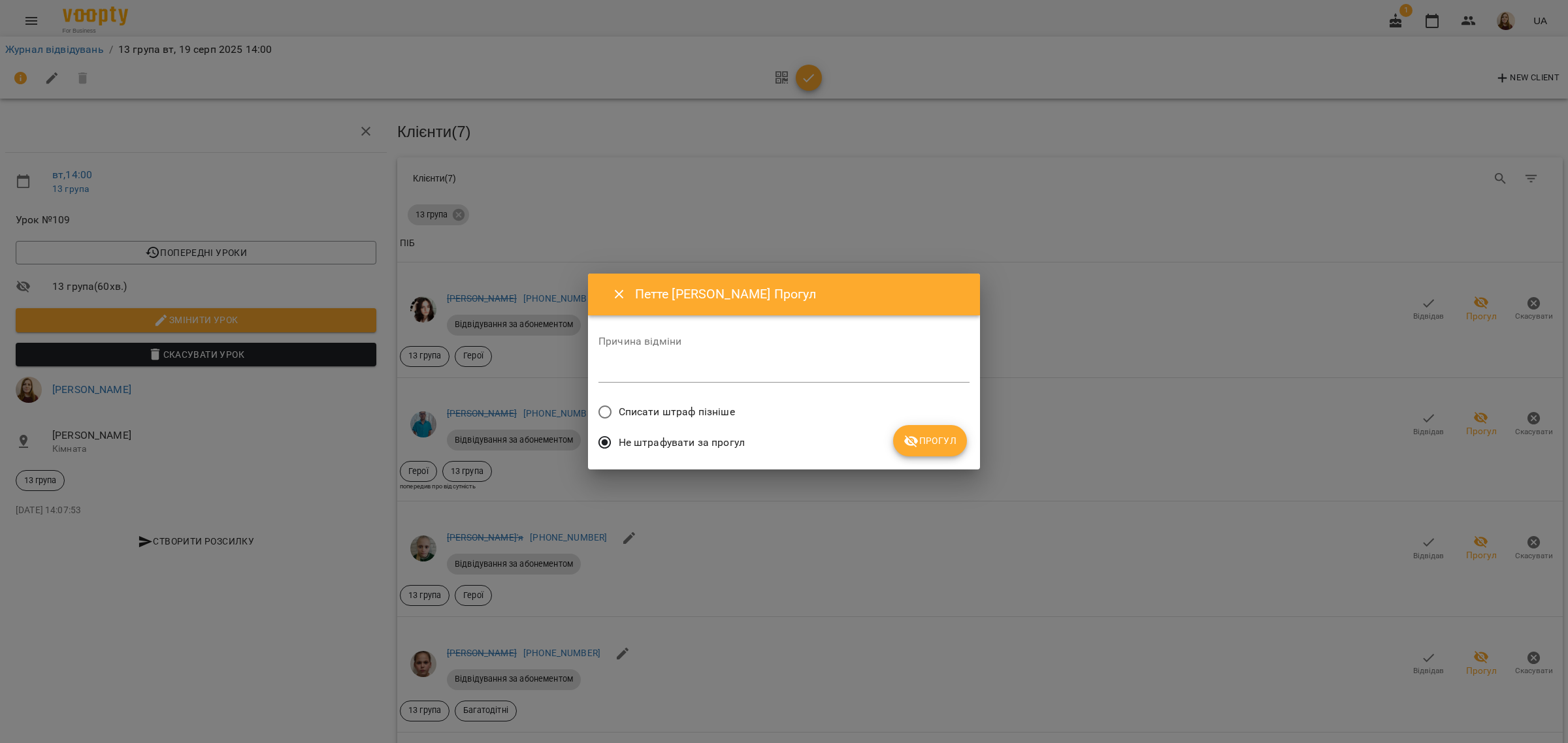
click at [747, 373] on textarea at bounding box center [784, 371] width 371 height 12
type textarea "*"
type textarea "**********"
click at [935, 440] on span "Прогул" at bounding box center [930, 440] width 53 height 15
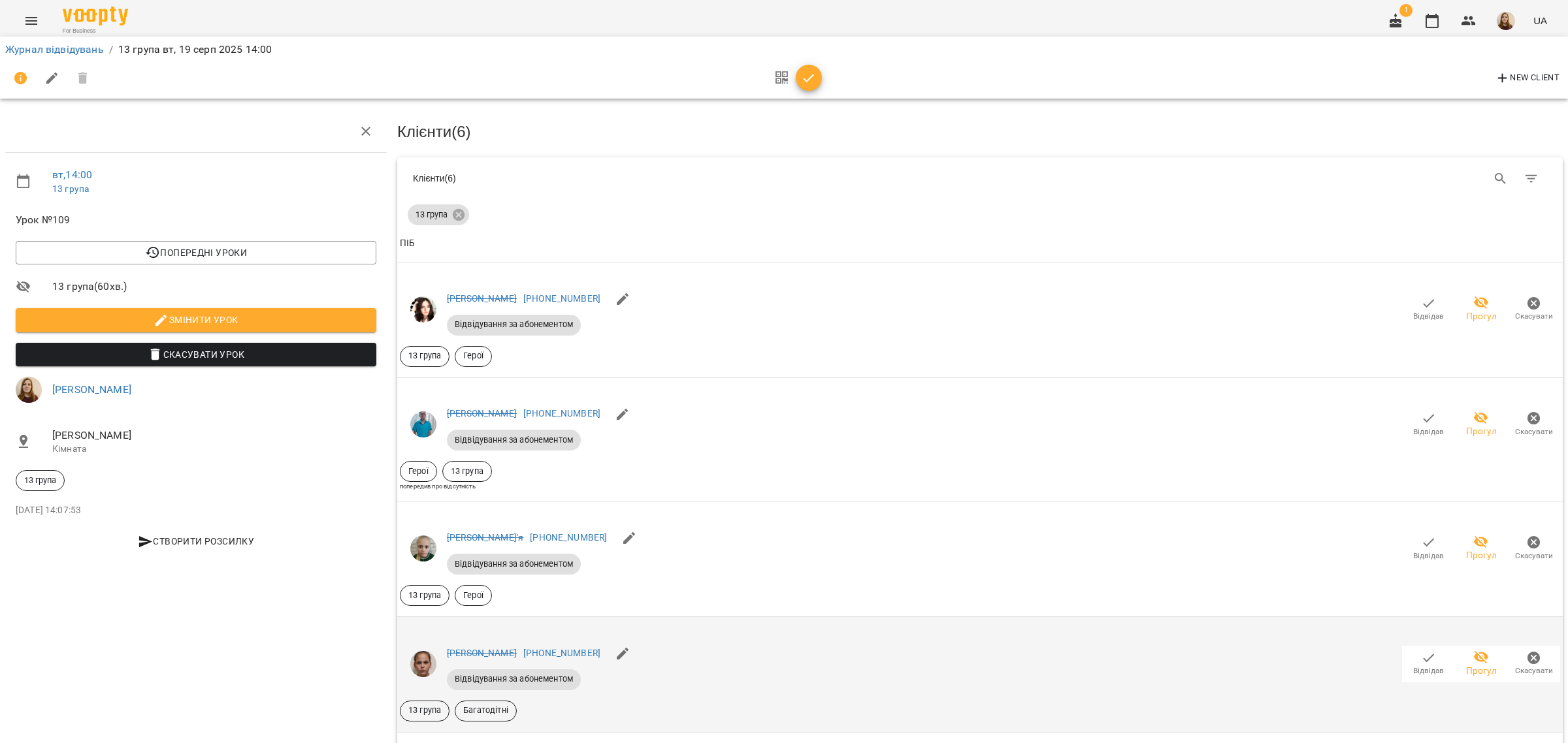
scroll to position [572, 0]
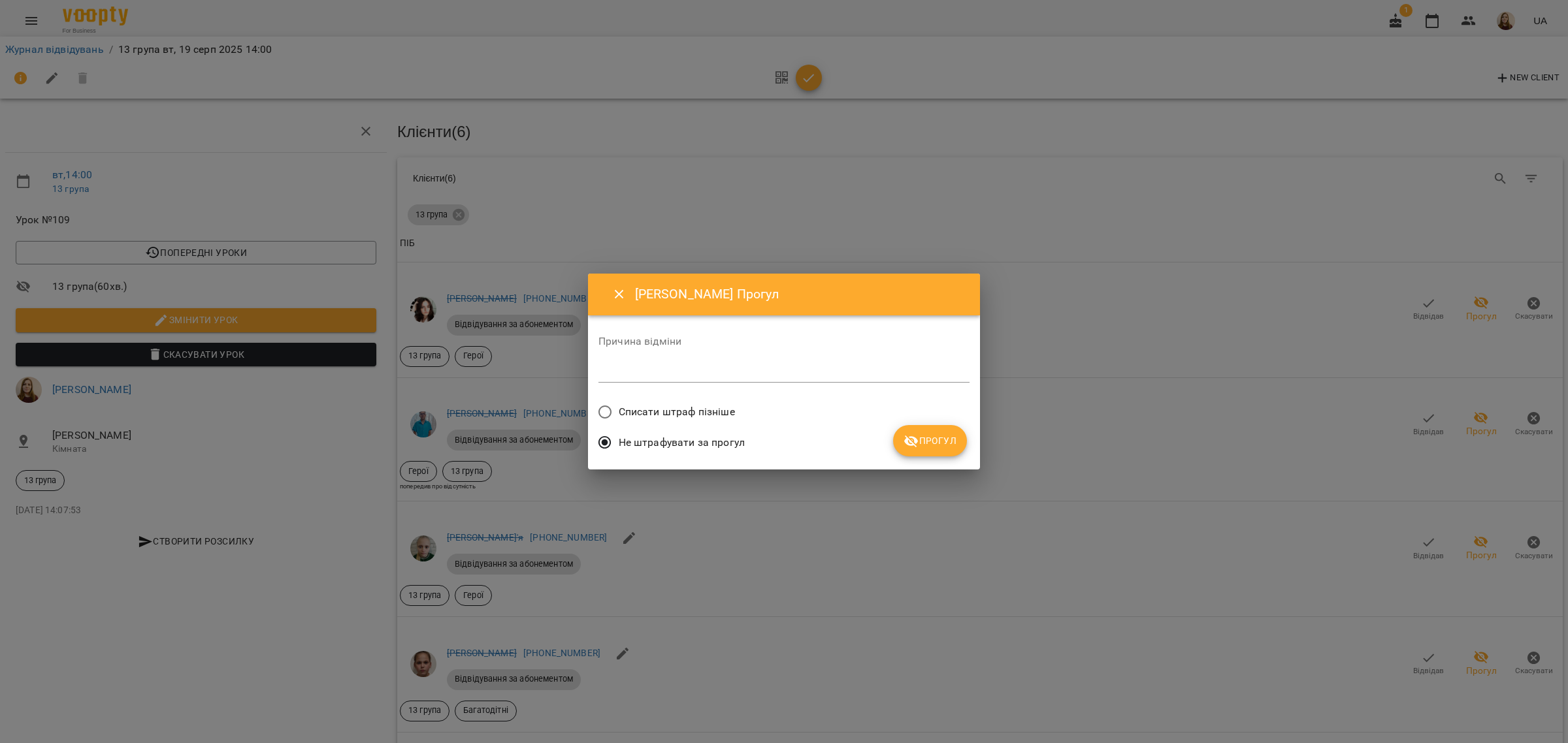
click at [958, 431] on button "Прогул" at bounding box center [930, 440] width 74 height 31
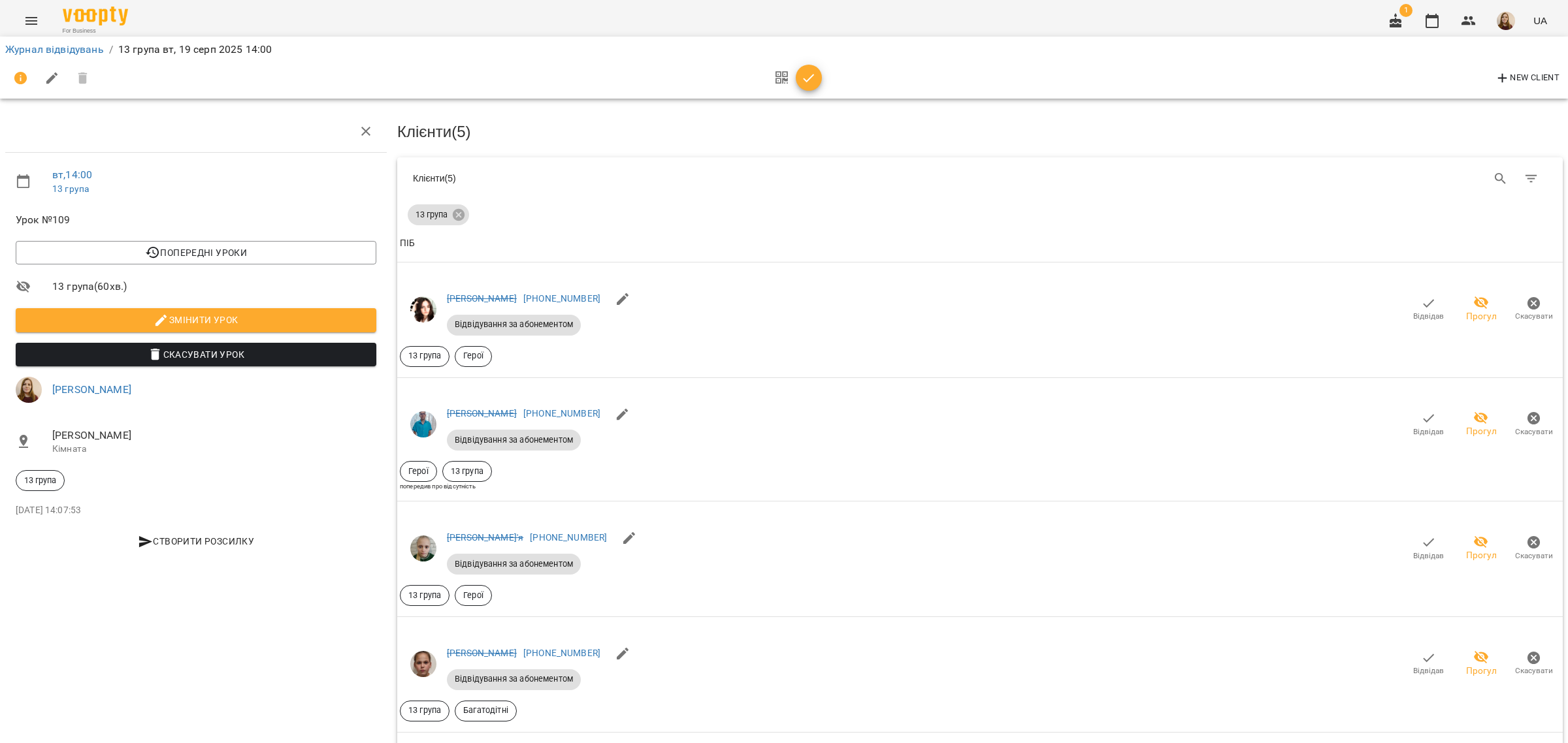
scroll to position [816, 0]
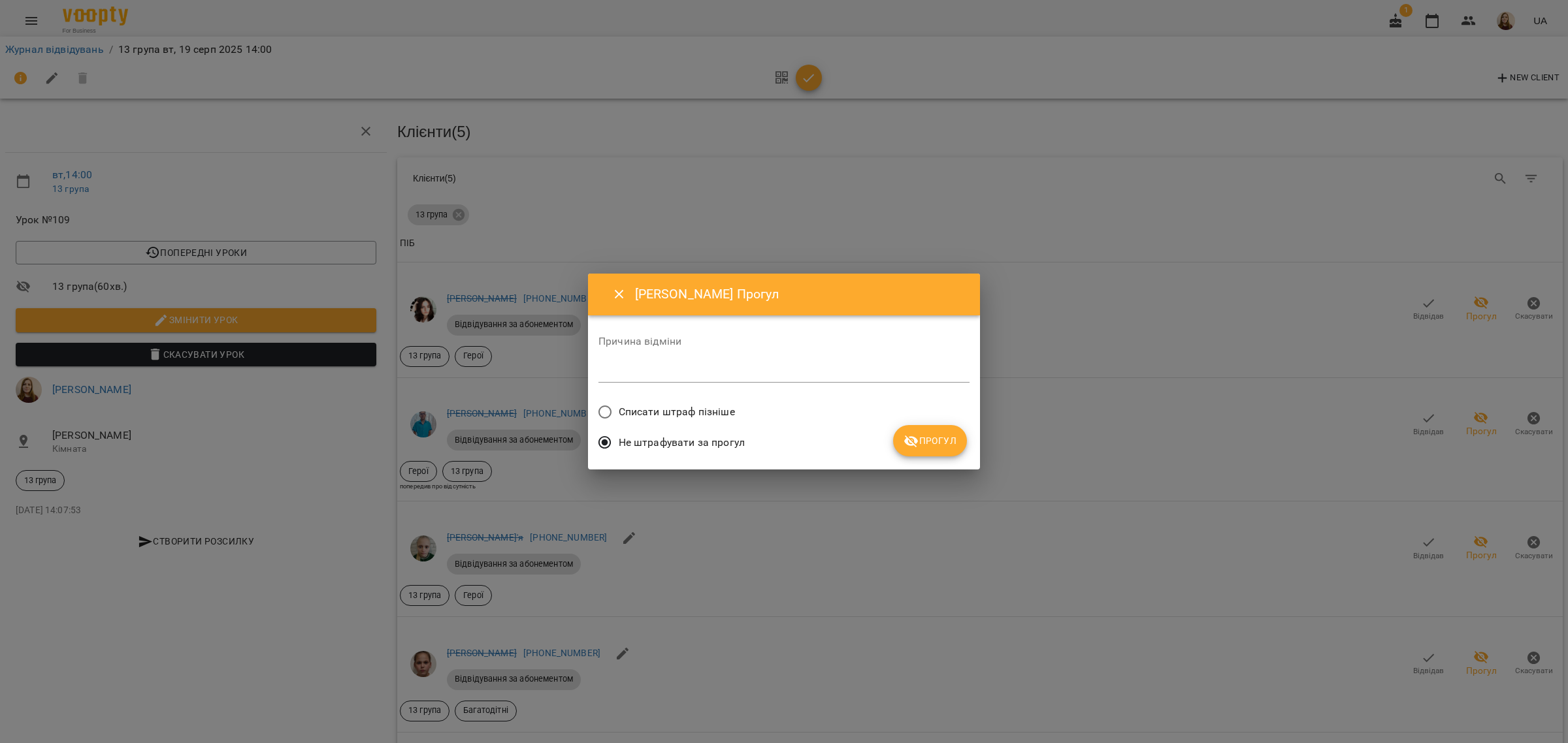
click at [931, 440] on span "Прогул" at bounding box center [930, 440] width 53 height 15
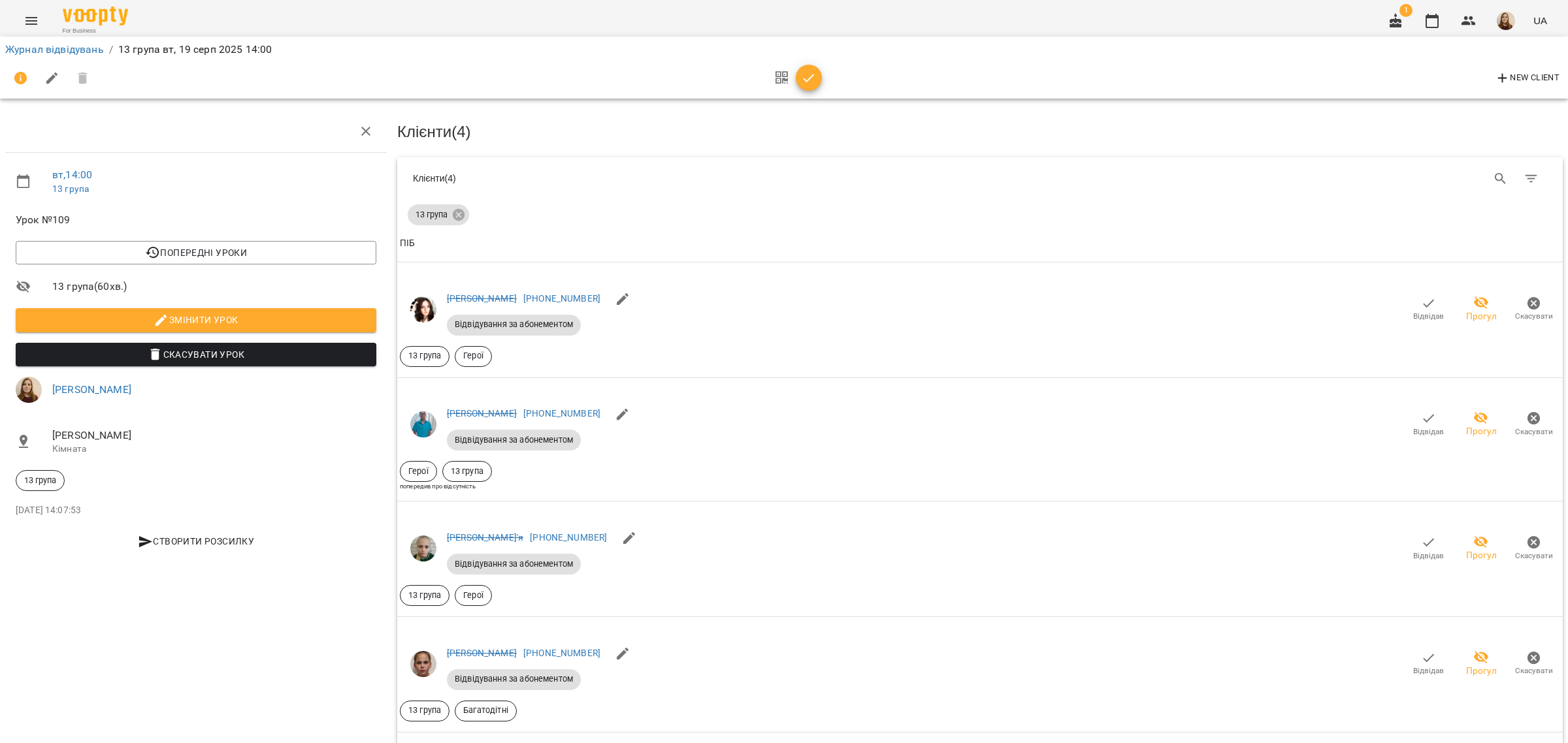
scroll to position [867, 0]
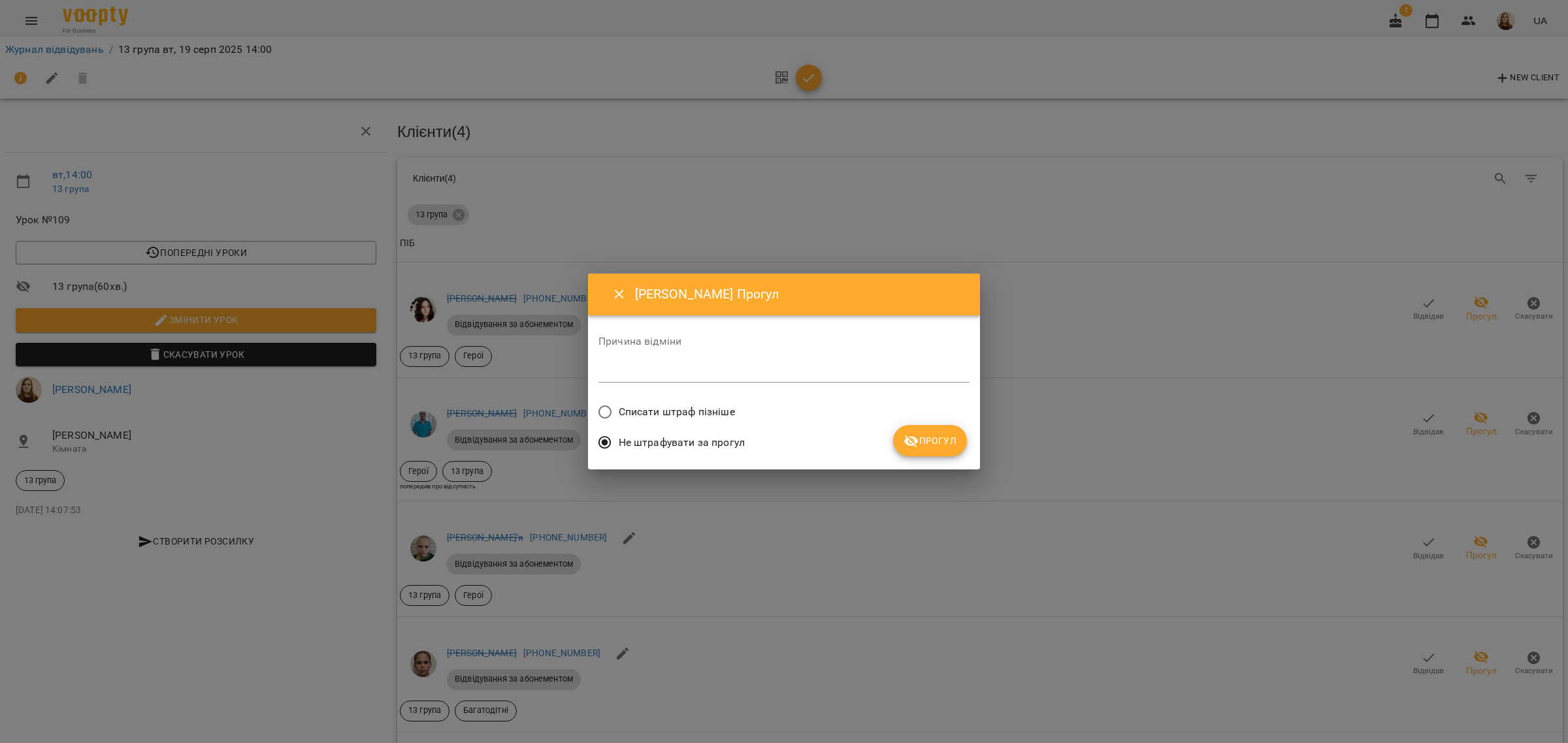
click at [937, 440] on span "Прогул" at bounding box center [930, 440] width 53 height 15
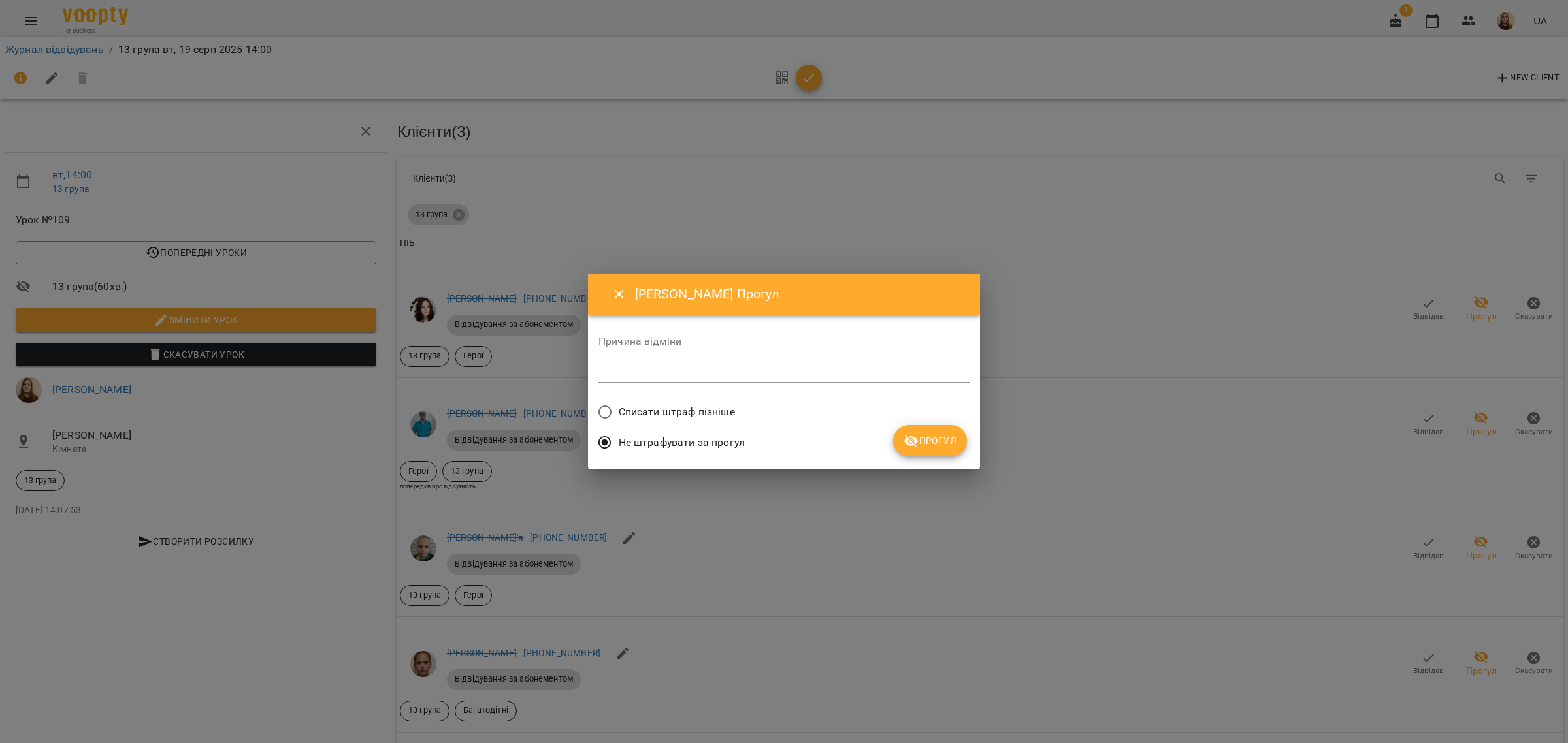
click at [939, 436] on span "Прогул" at bounding box center [930, 440] width 53 height 15
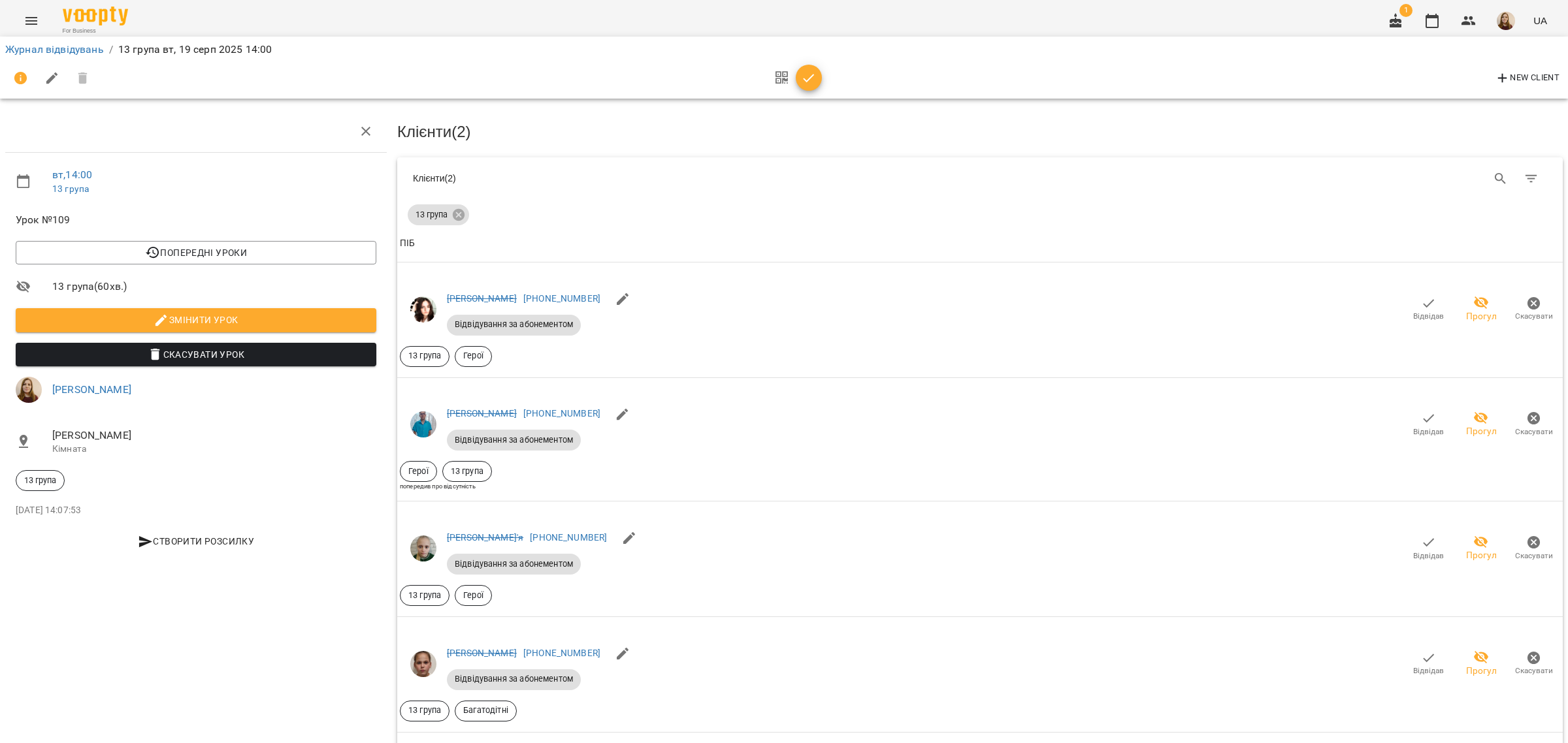
scroll to position [0, 0]
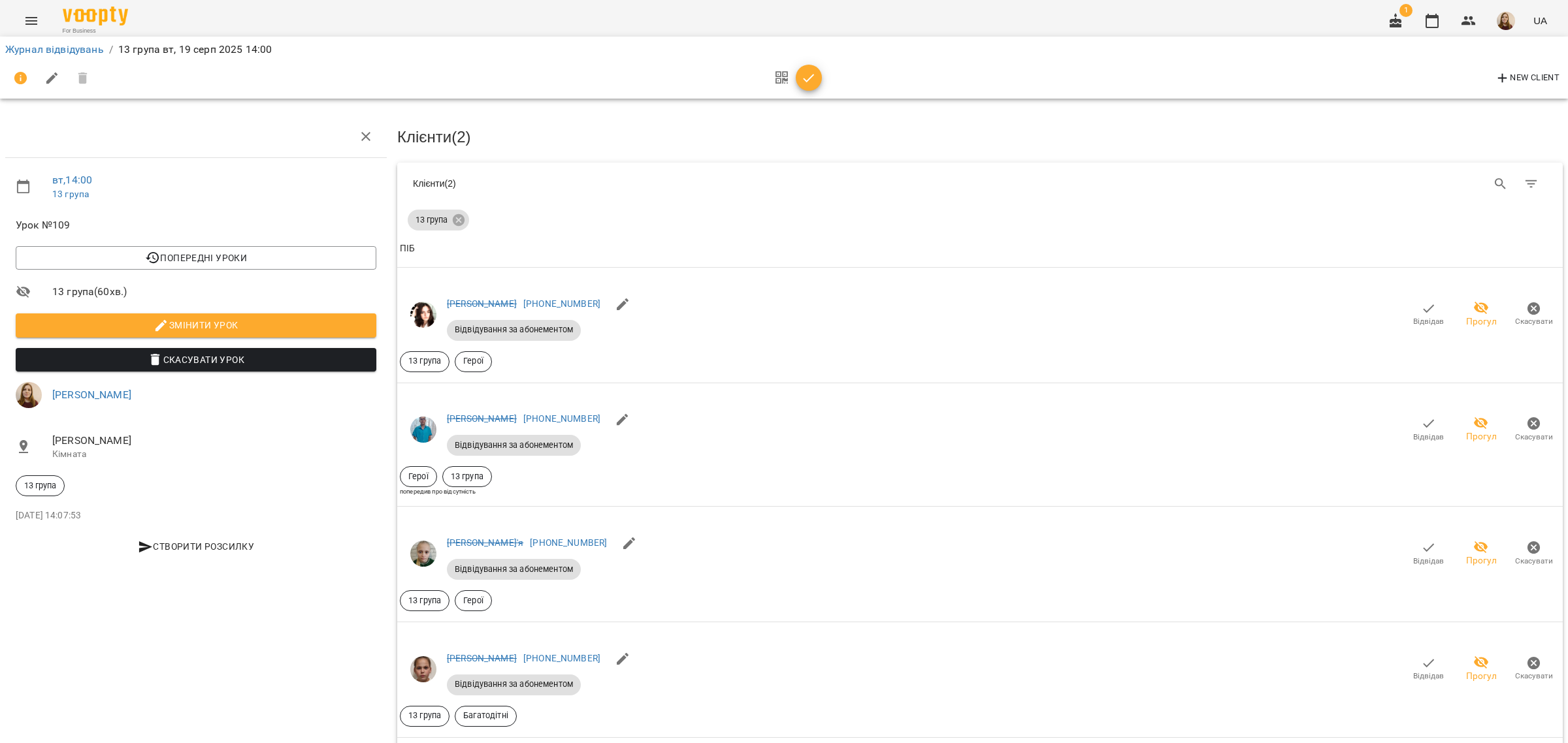
click at [813, 80] on icon "button" at bounding box center [809, 78] width 15 height 15
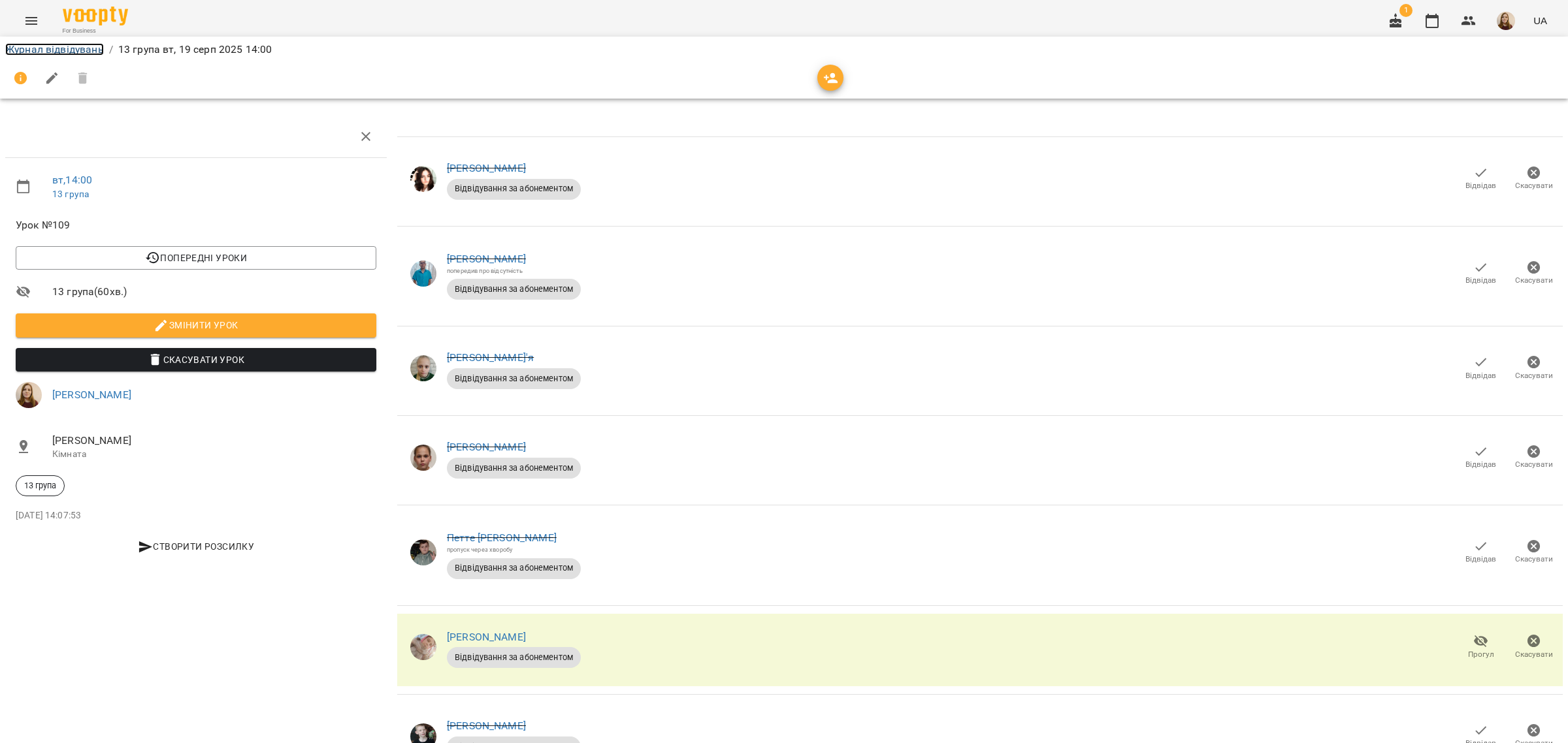
click at [76, 50] on link "Журнал відвідувань" at bounding box center [54, 49] width 99 height 12
